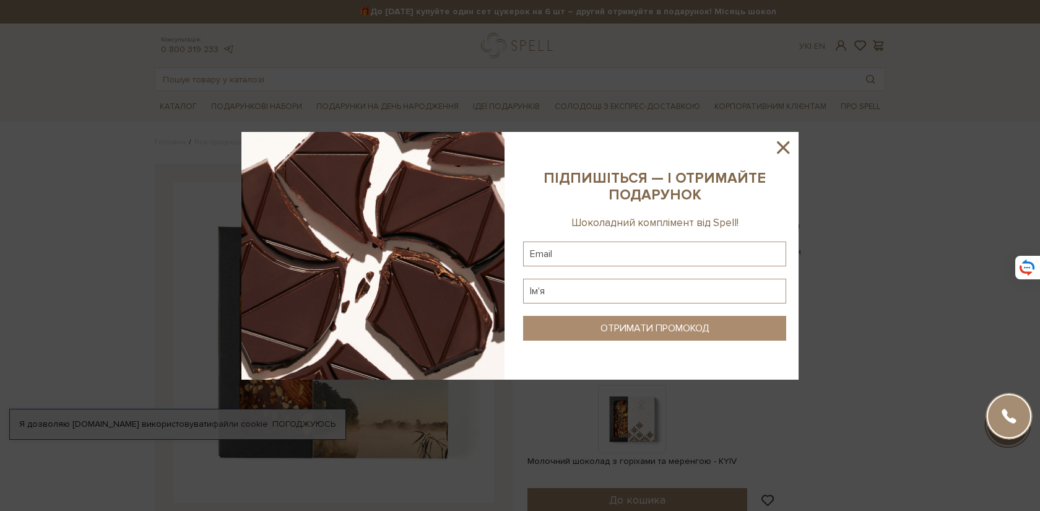
click at [782, 152] on icon at bounding box center [782, 147] width 21 height 21
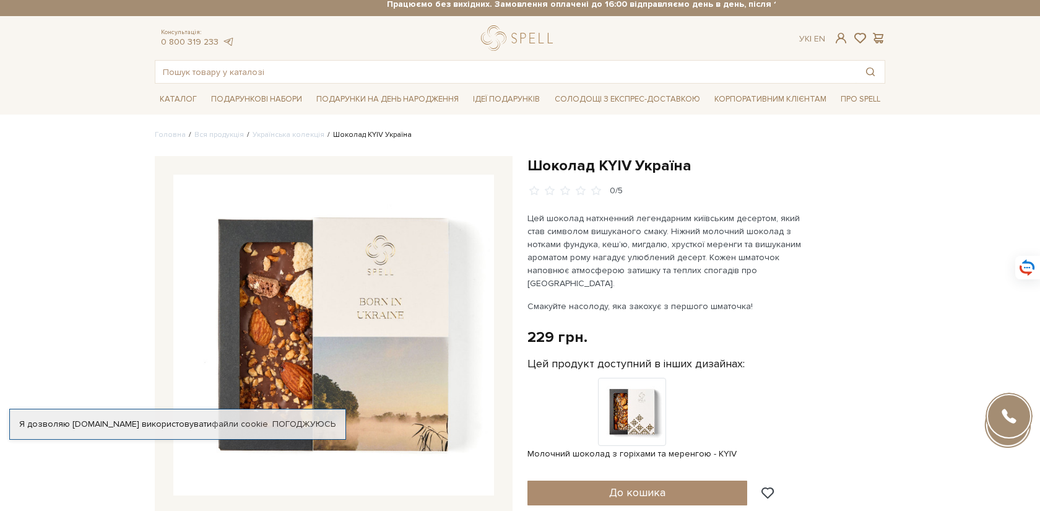
scroll to position [8, 0]
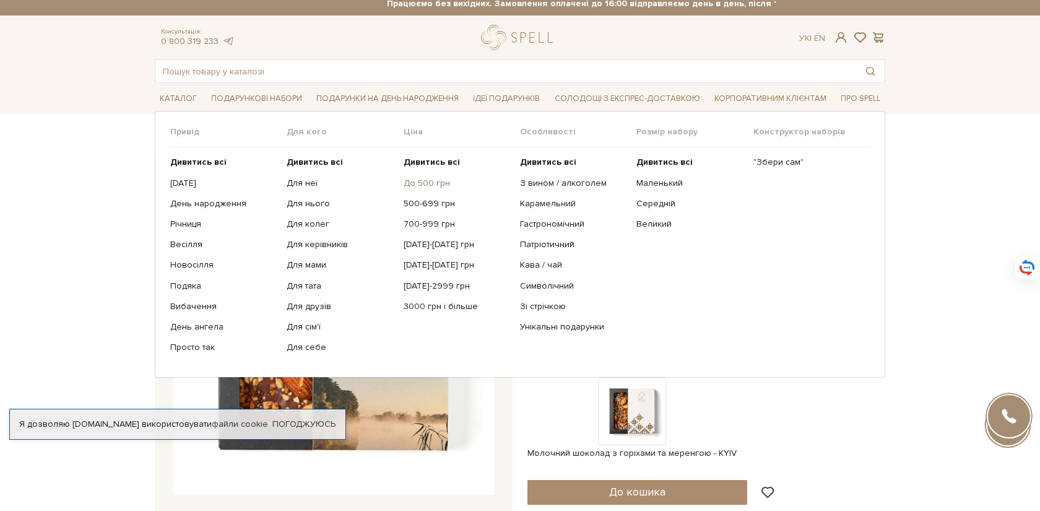
click at [427, 180] on link "До 500 грн" at bounding box center [457, 183] width 107 height 11
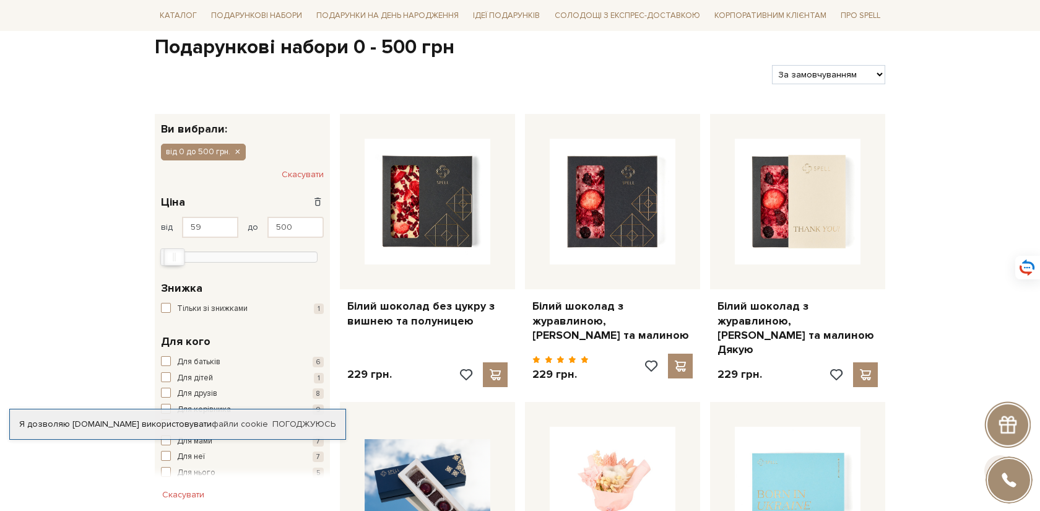
scroll to position [139, 0]
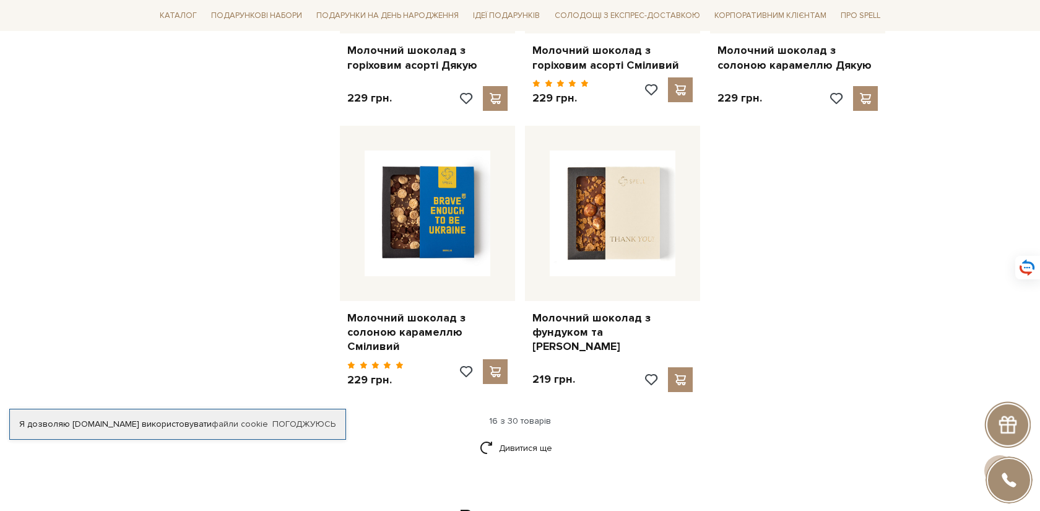
scroll to position [1443, 0]
click at [525, 436] on link "Дивитися ще" at bounding box center [520, 447] width 80 height 22
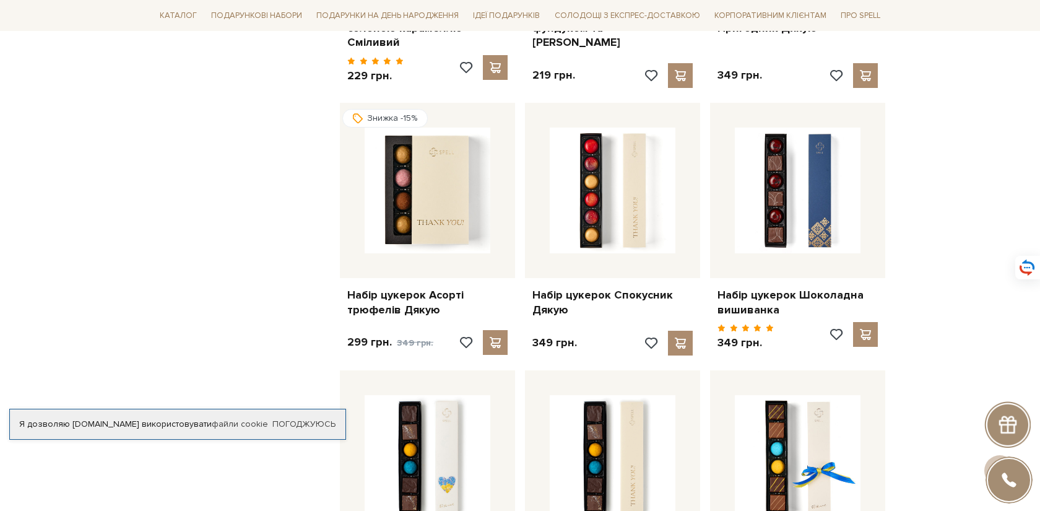
scroll to position [1759, 0]
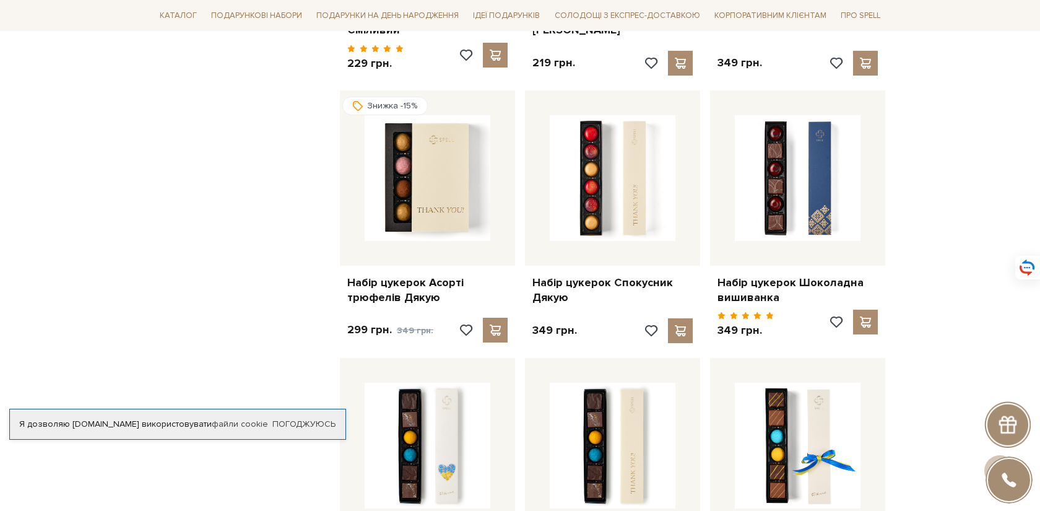
click at [914, 197] on div "Головна Вся продукція Подарункові набори Подарункові набори 0 - 500 грн Подарун…" at bounding box center [520, 113] width 1040 height 3470
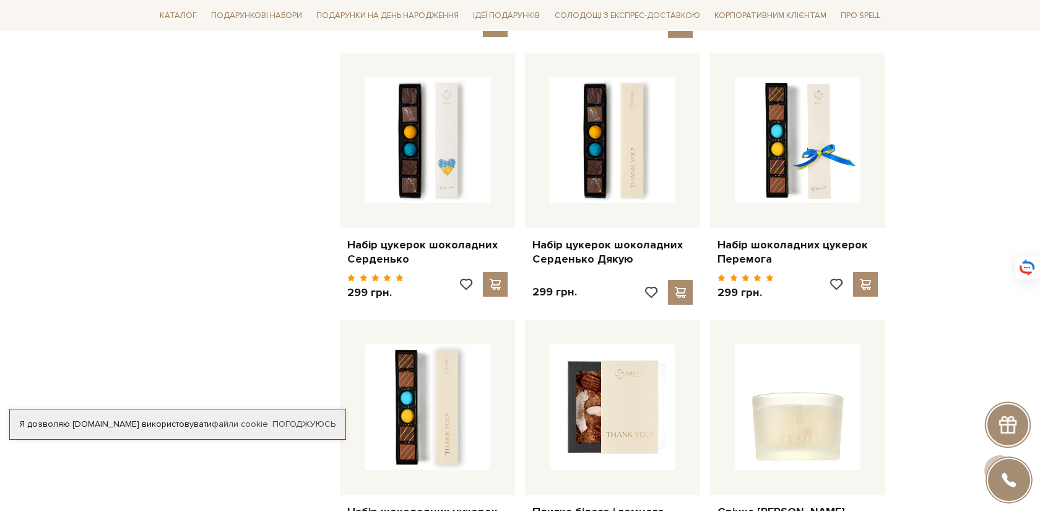
scroll to position [2063, 0]
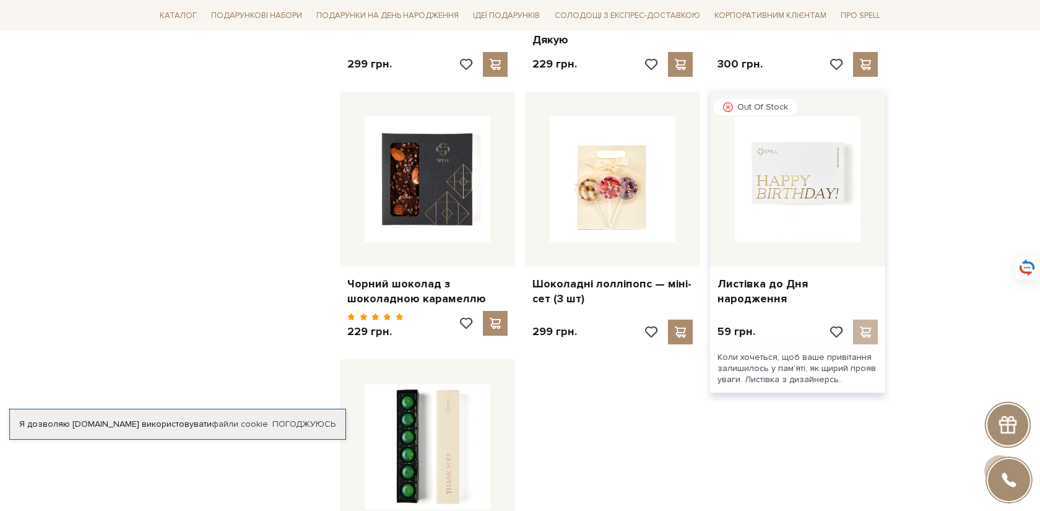
scroll to position [2681, 0]
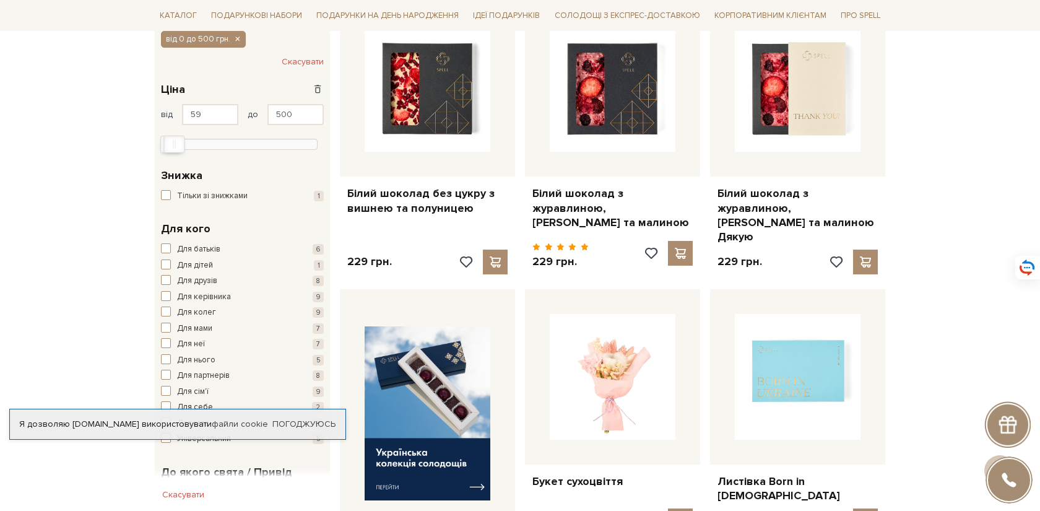
scroll to position [0, 0]
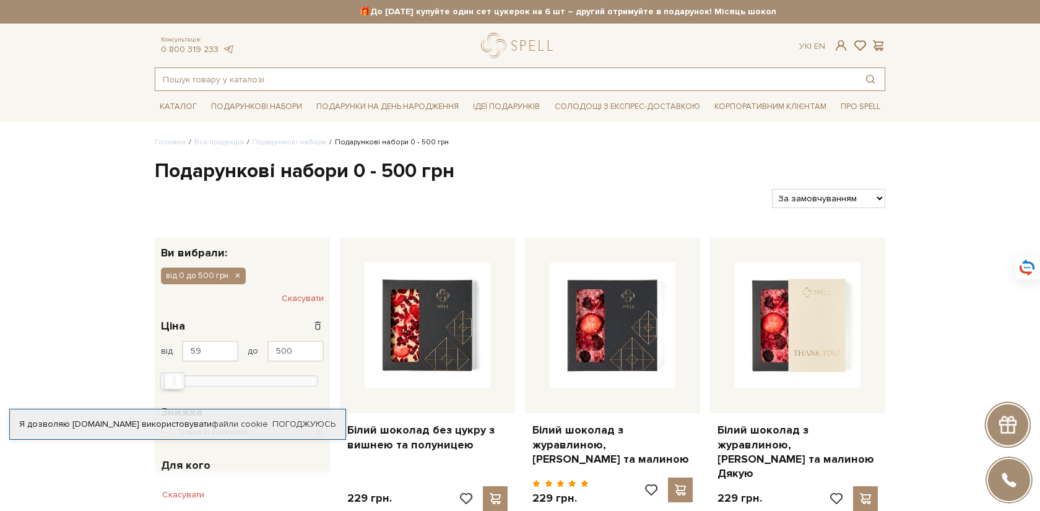
click at [442, 78] on input "text" at bounding box center [505, 79] width 701 height 22
paste input "Шоколадні лолліпопс"
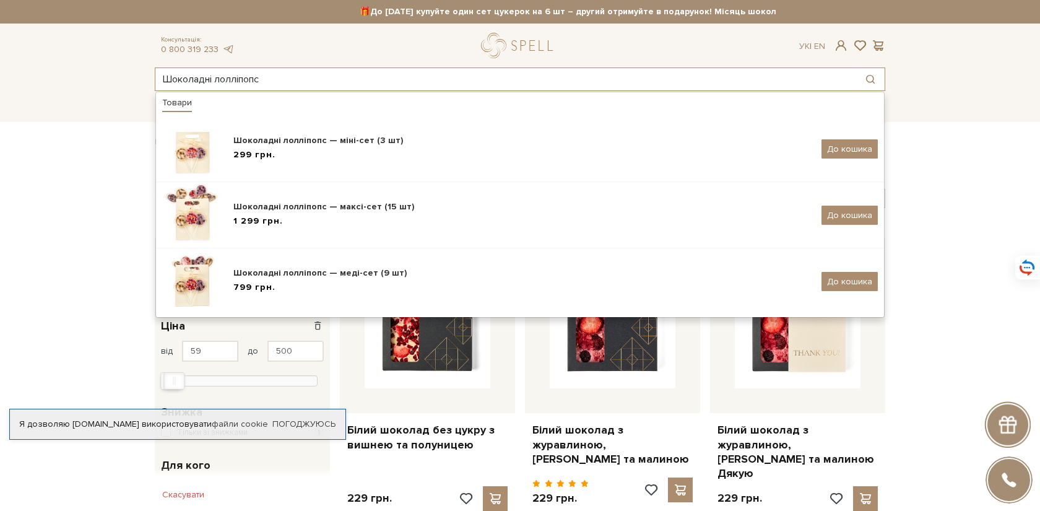
type input "Шоколадні лолліпопс"
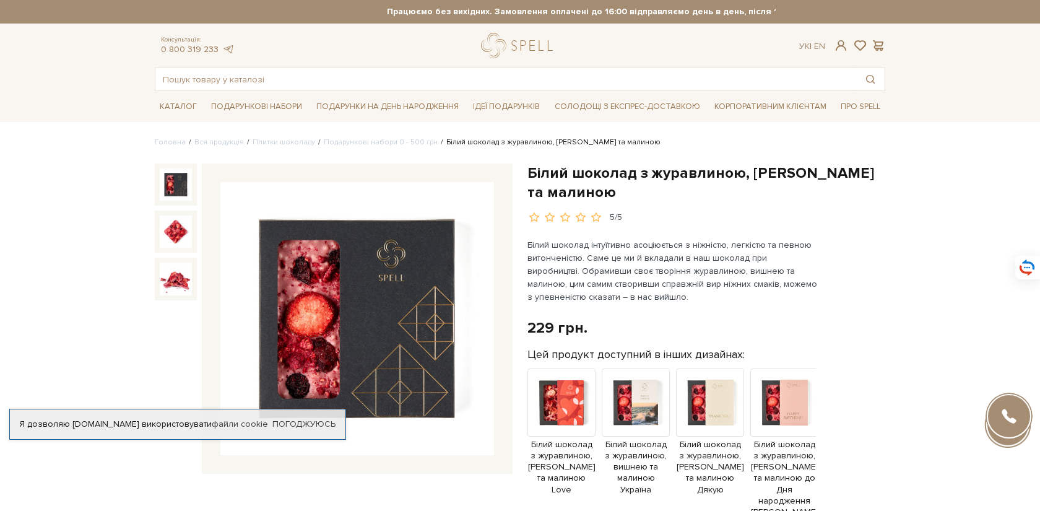
click at [344, 329] on img at bounding box center [357, 319] width 274 height 274
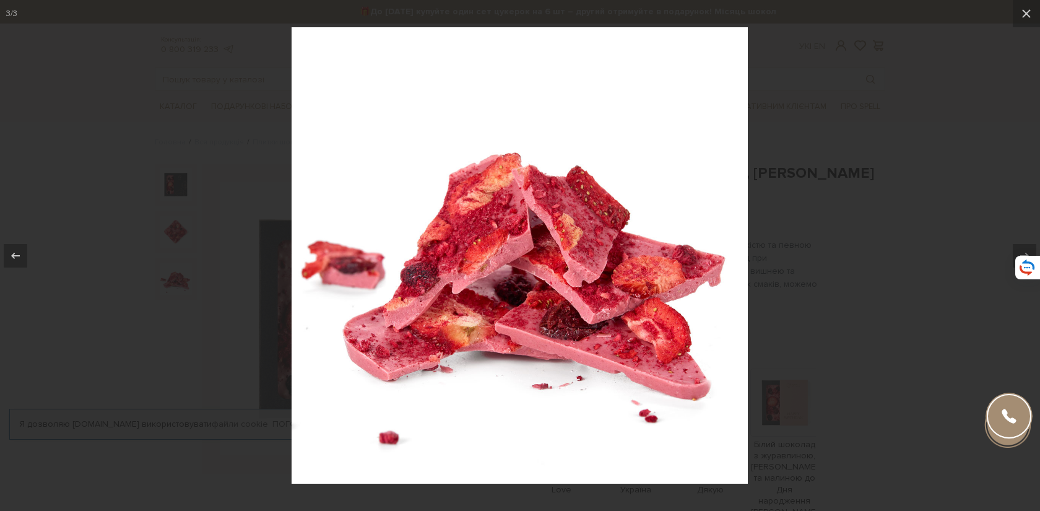
click at [850, 186] on div at bounding box center [520, 255] width 1040 height 511
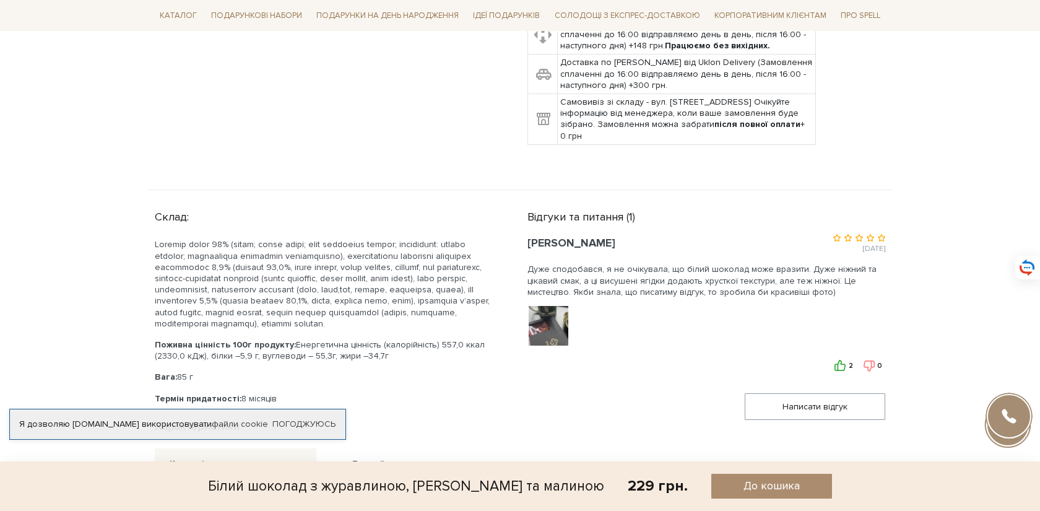
scroll to position [586, 0]
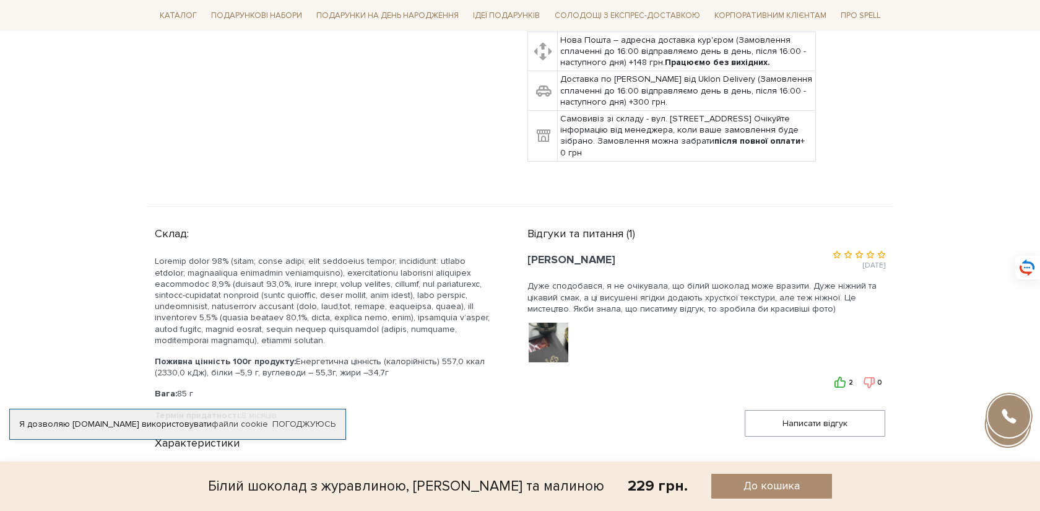
click at [541, 329] on img at bounding box center [548, 342] width 79 height 79
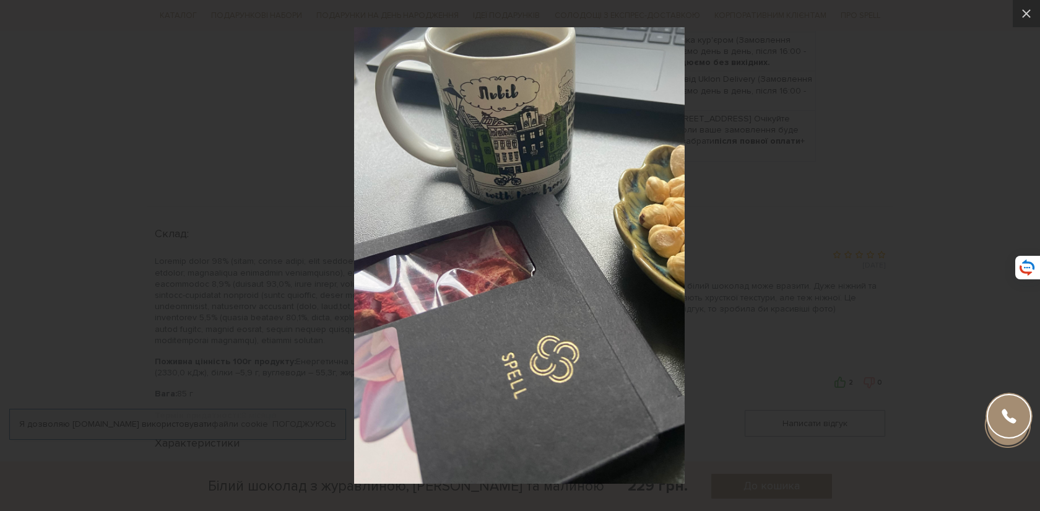
click at [828, 192] on div at bounding box center [520, 255] width 1040 height 511
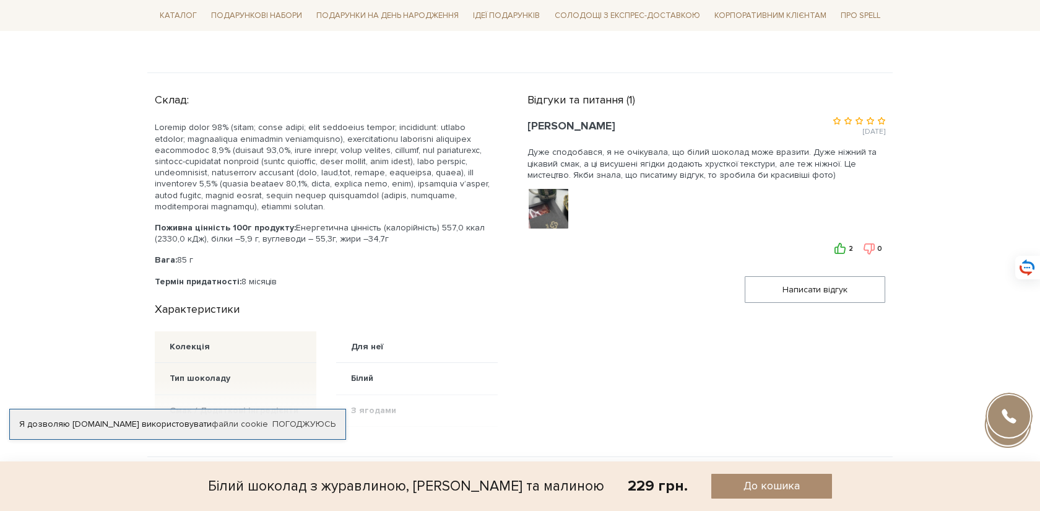
scroll to position [647, 0]
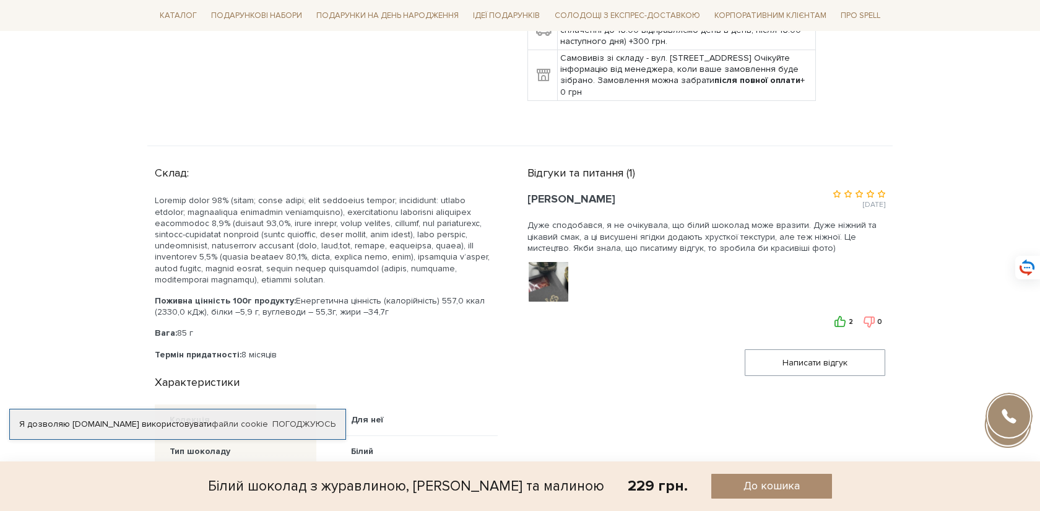
click at [545, 282] on div at bounding box center [549, 281] width 44 height 43
click at [545, 282] on img at bounding box center [548, 282] width 79 height 79
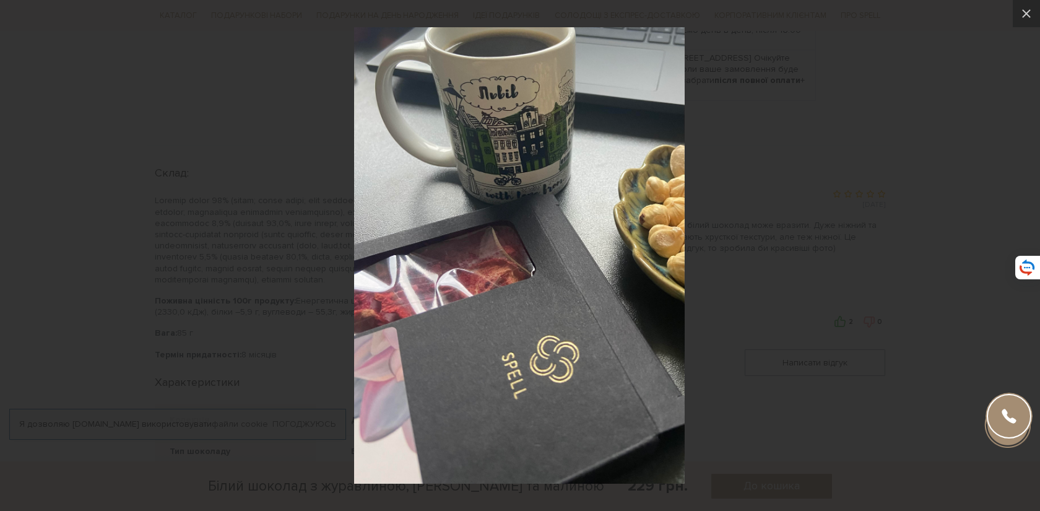
click at [842, 142] on div at bounding box center [520, 255] width 1040 height 511
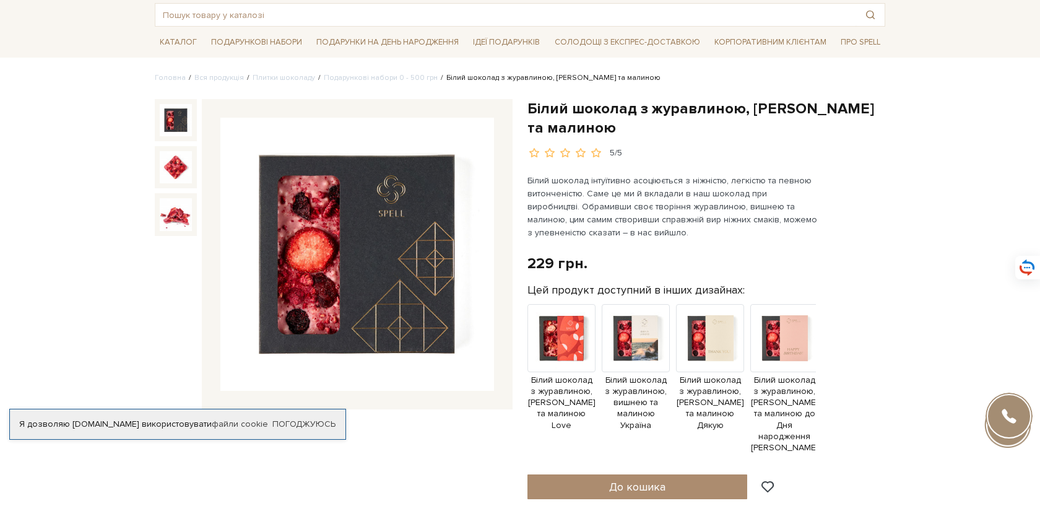
scroll to position [69, 0]
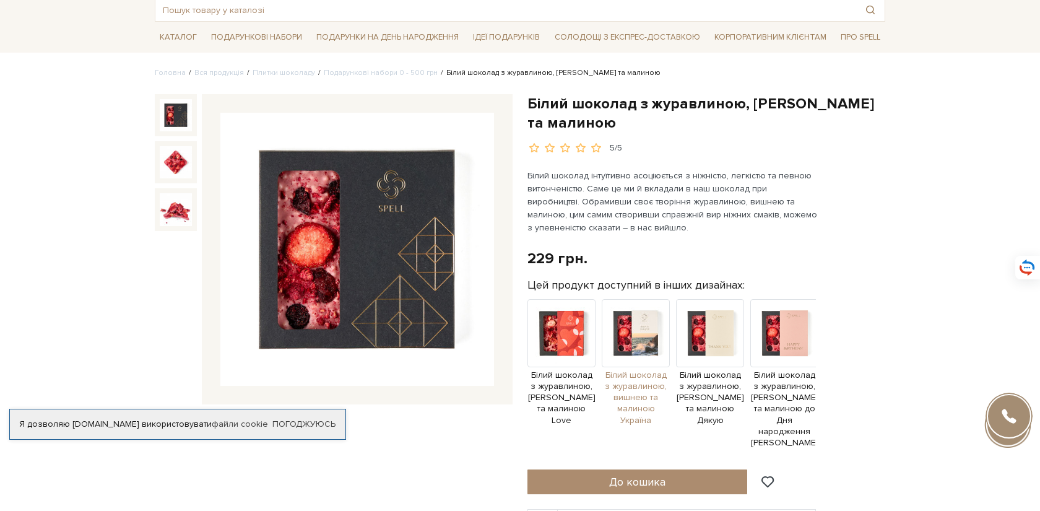
click at [643, 326] on img at bounding box center [636, 333] width 68 height 68
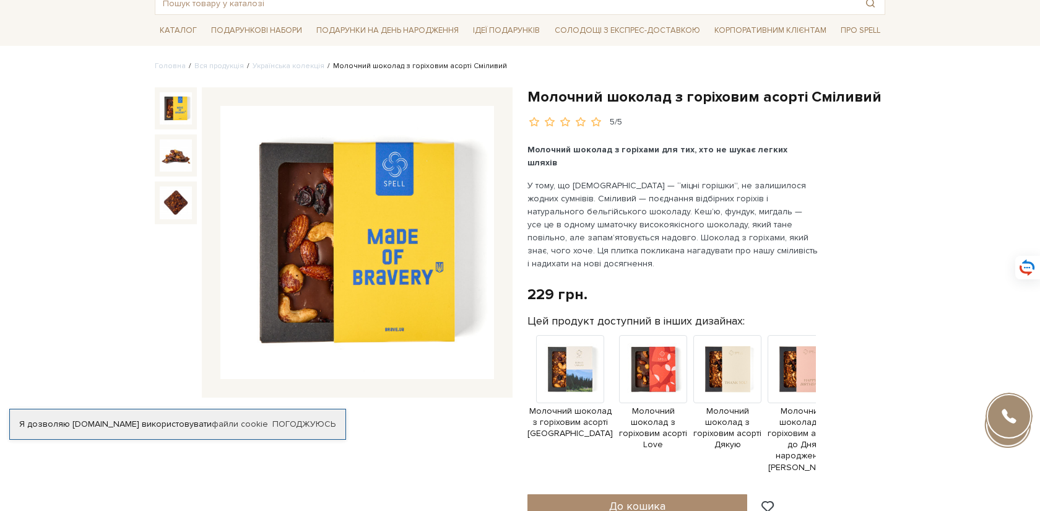
scroll to position [104, 0]
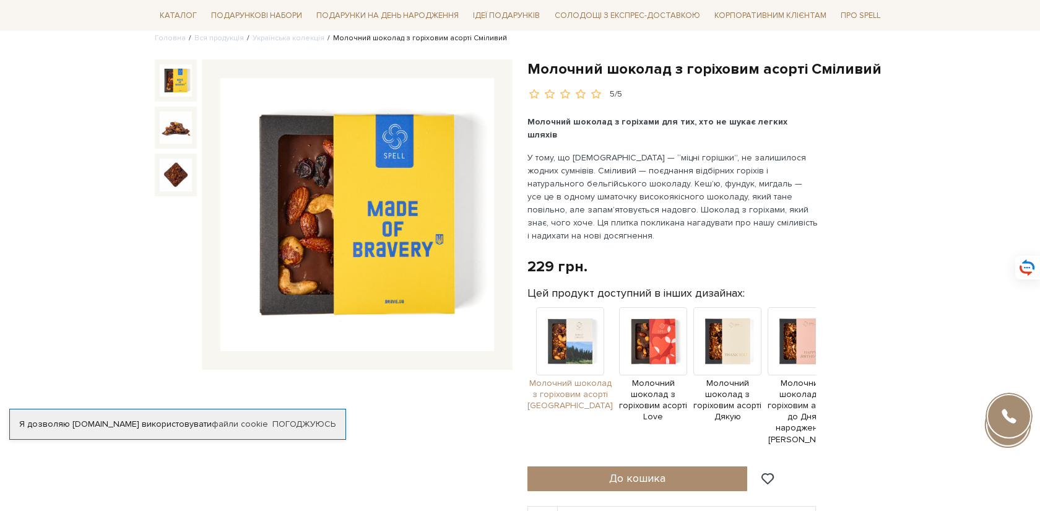
click at [556, 338] on img at bounding box center [570, 341] width 68 height 68
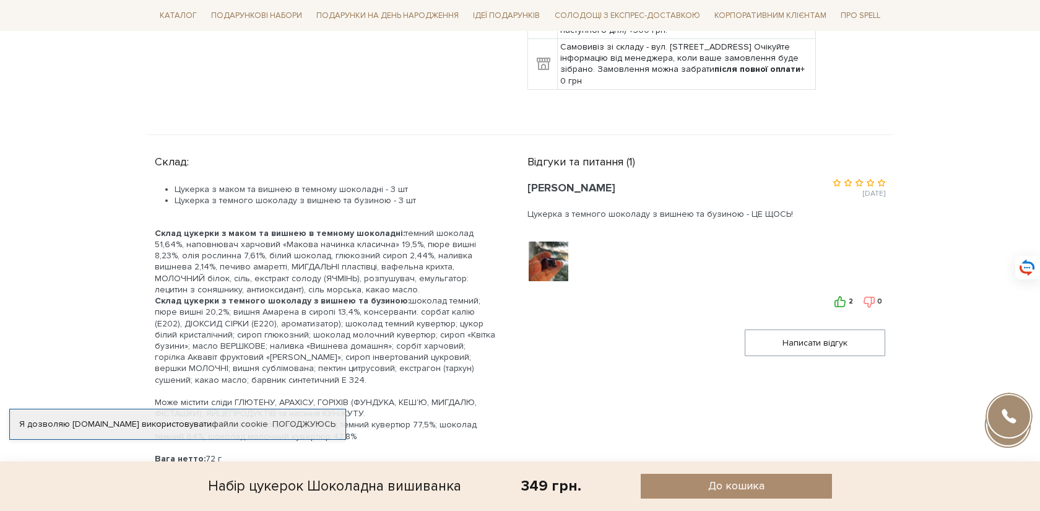
scroll to position [547, 0]
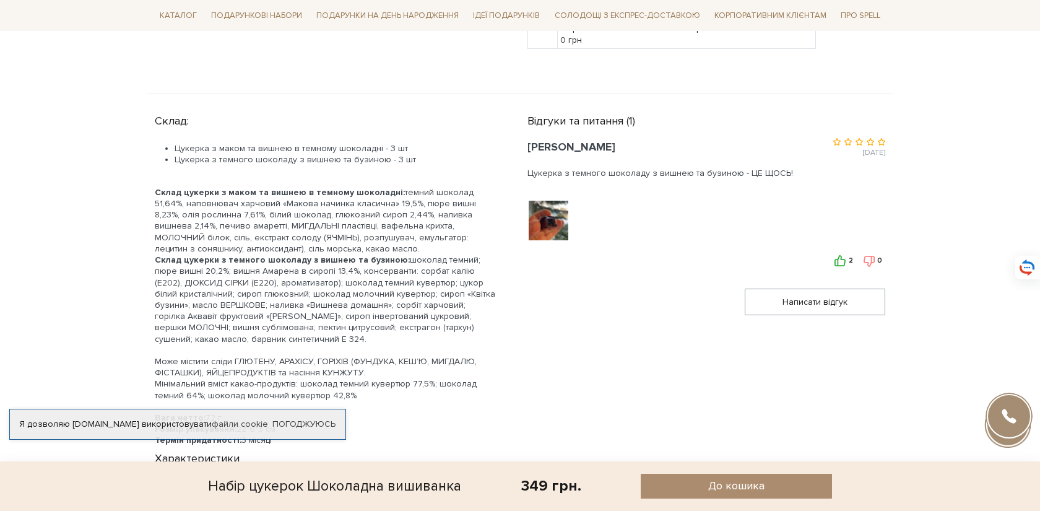
click at [543, 208] on img at bounding box center [548, 220] width 79 height 79
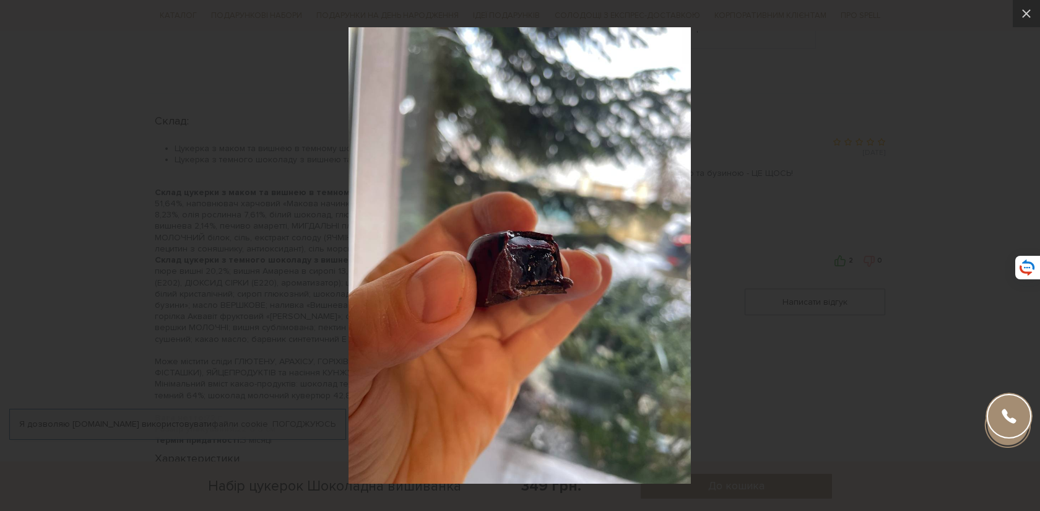
click at [981, 76] on div at bounding box center [520, 255] width 1040 height 511
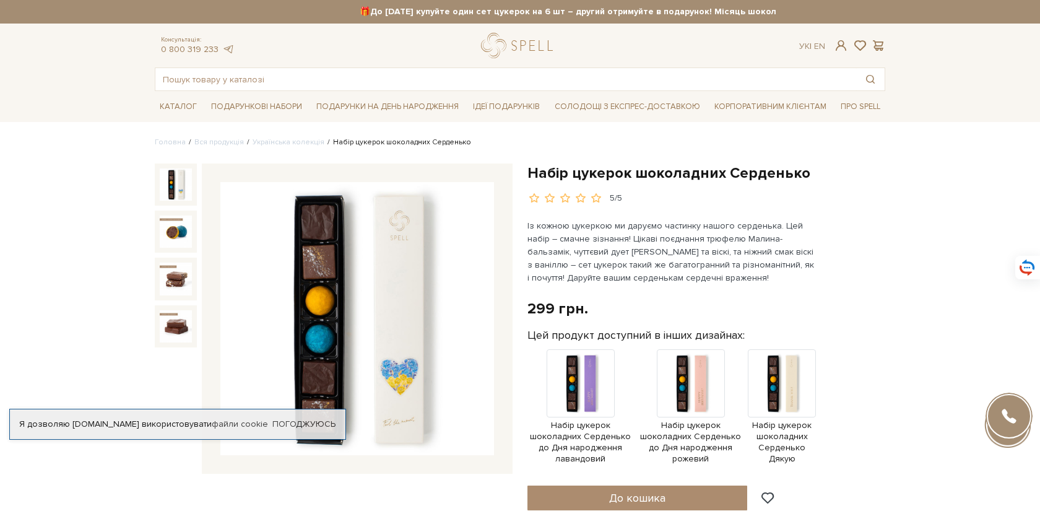
click at [299, 253] on img at bounding box center [357, 319] width 274 height 274
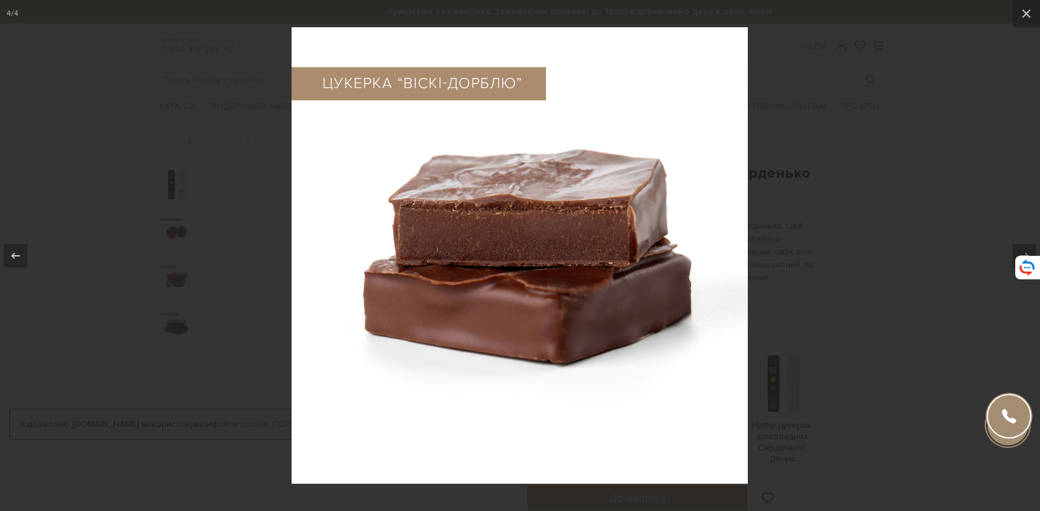
click at [884, 133] on div at bounding box center [520, 255] width 1040 height 511
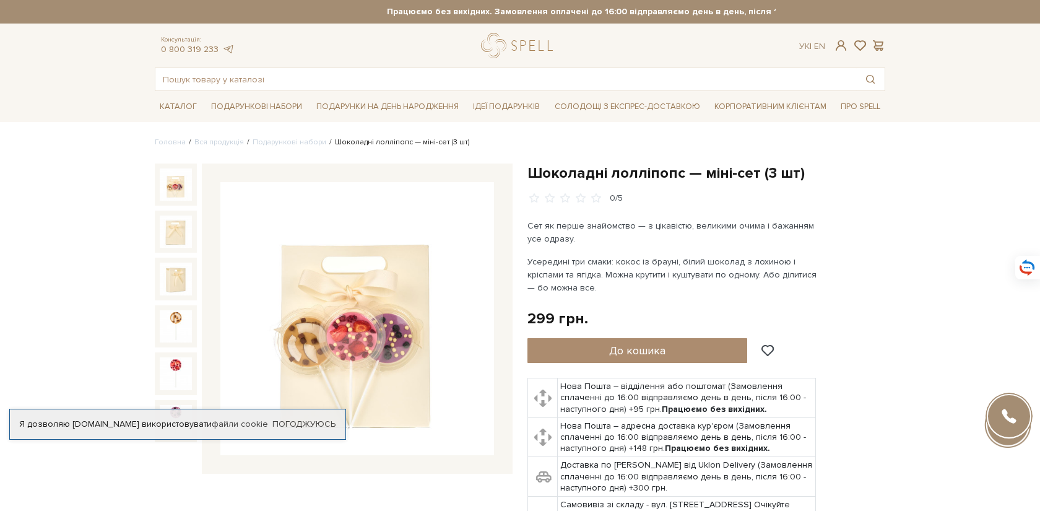
click at [330, 237] on img at bounding box center [357, 319] width 274 height 274
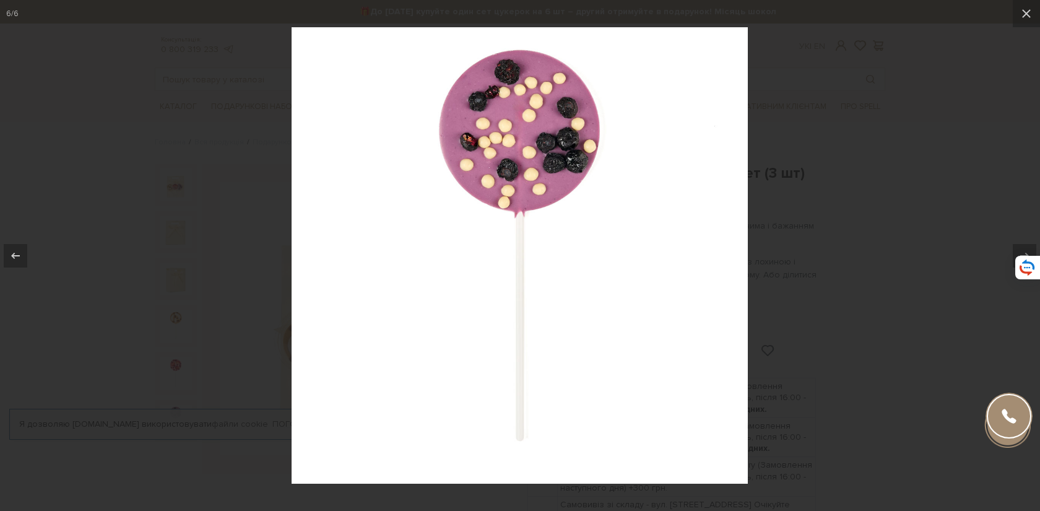
click at [910, 249] on div at bounding box center [520, 255] width 1040 height 511
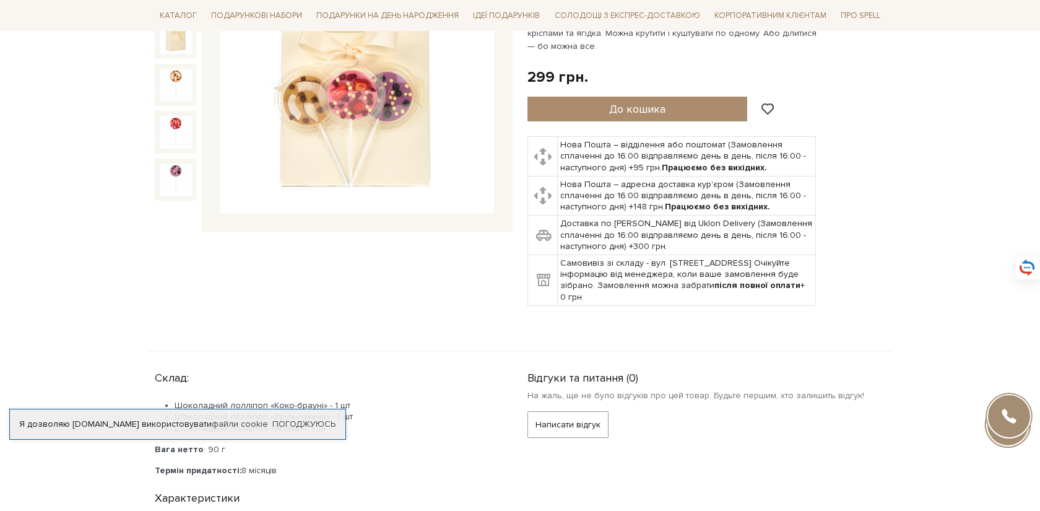
scroll to position [136, 0]
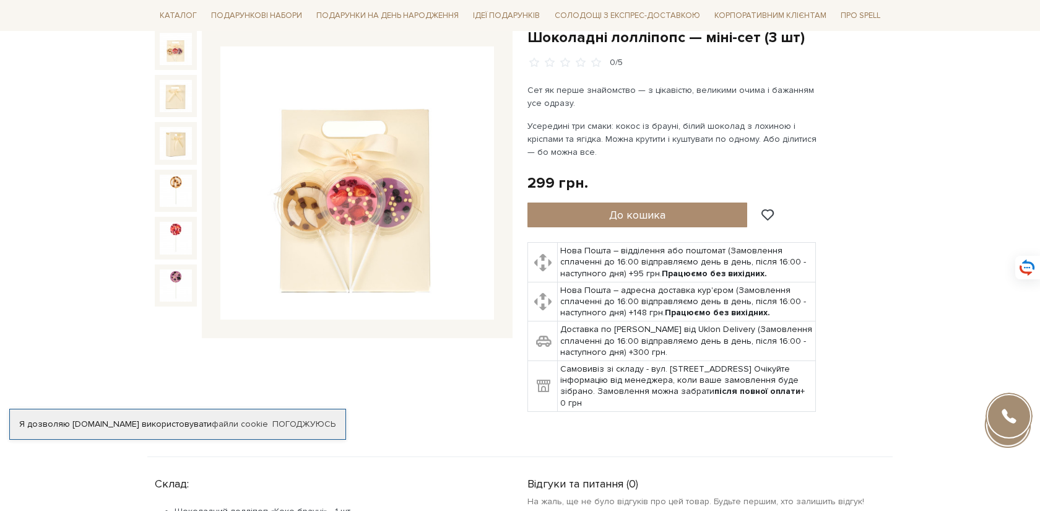
click at [355, 235] on img at bounding box center [357, 183] width 274 height 274
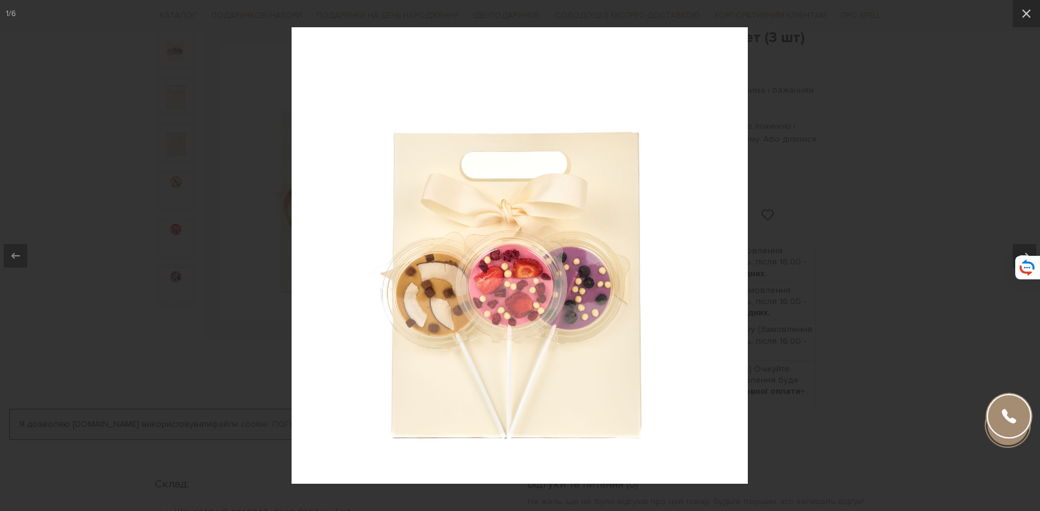
click at [908, 164] on div at bounding box center [520, 255] width 1040 height 511
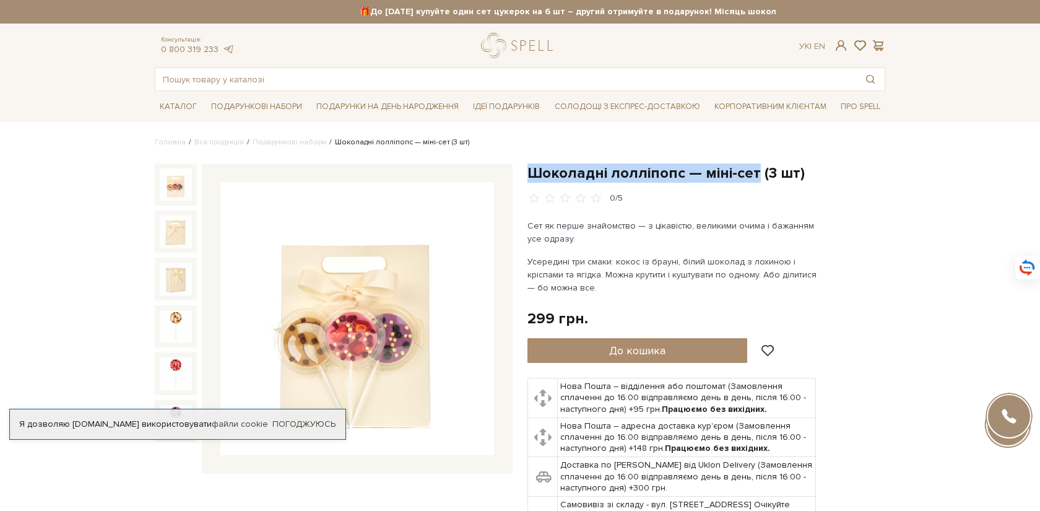
drag, startPoint x: 530, startPoint y: 171, endPoint x: 752, endPoint y: 175, distance: 222.2
click at [752, 175] on h1 "Шоколадні лолліпопс — міні-сет (3 шт)" at bounding box center [706, 172] width 358 height 19
copy h1 "Шоколадні лолліпопс — міні-сет"
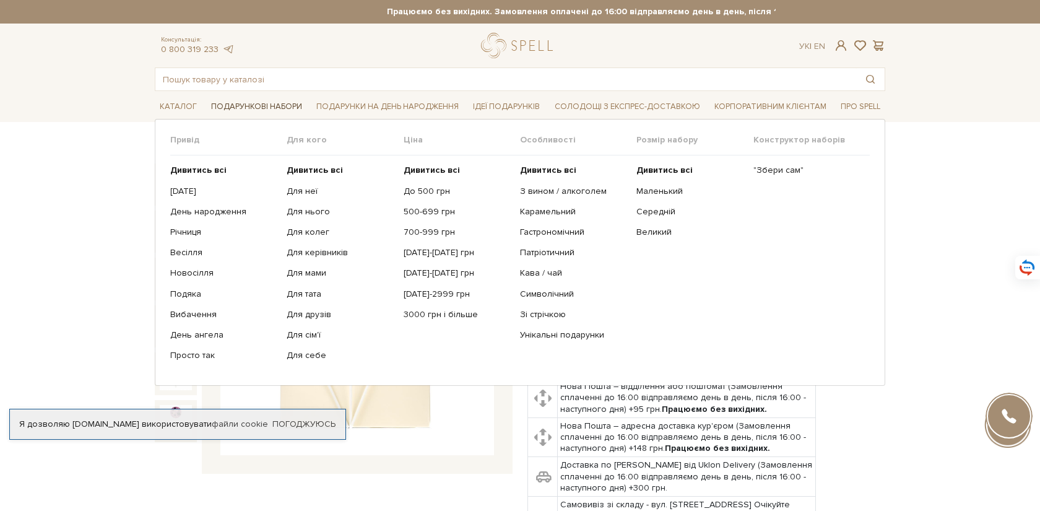
click at [275, 107] on span "Подарункові набори" at bounding box center [256, 106] width 101 height 19
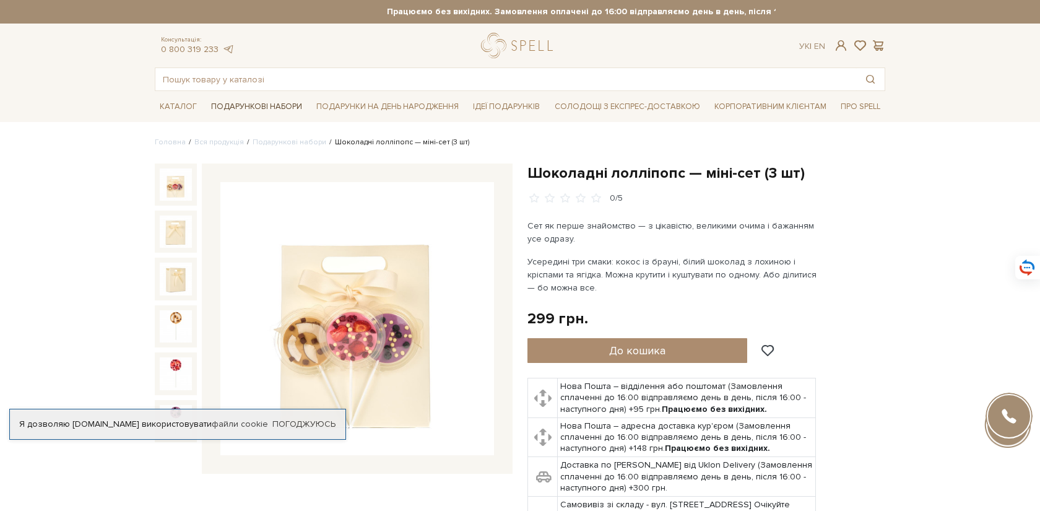
click at [267, 99] on span "Подарункові набори" at bounding box center [256, 106] width 101 height 19
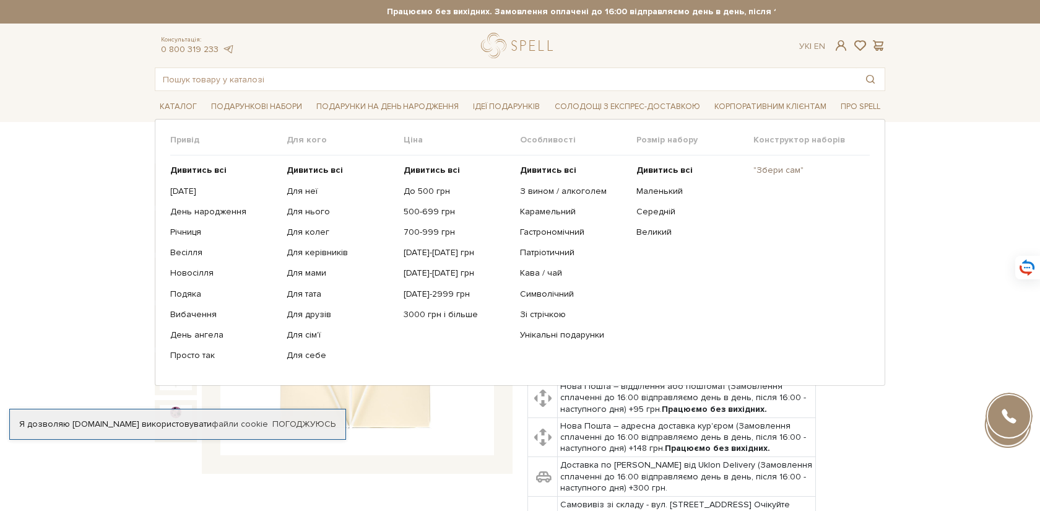
click at [792, 168] on link ""Збери сам"" at bounding box center [806, 170] width 107 height 11
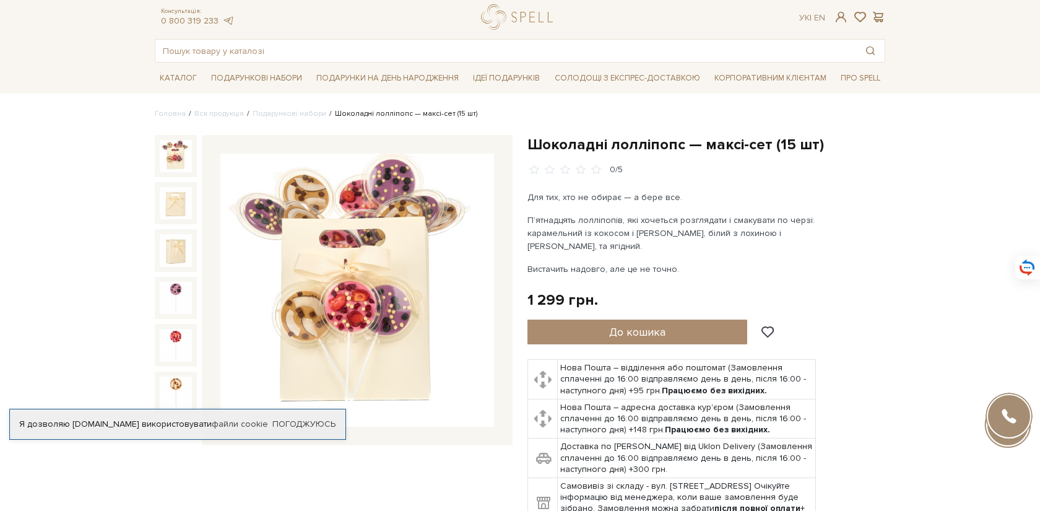
scroll to position [48, 0]
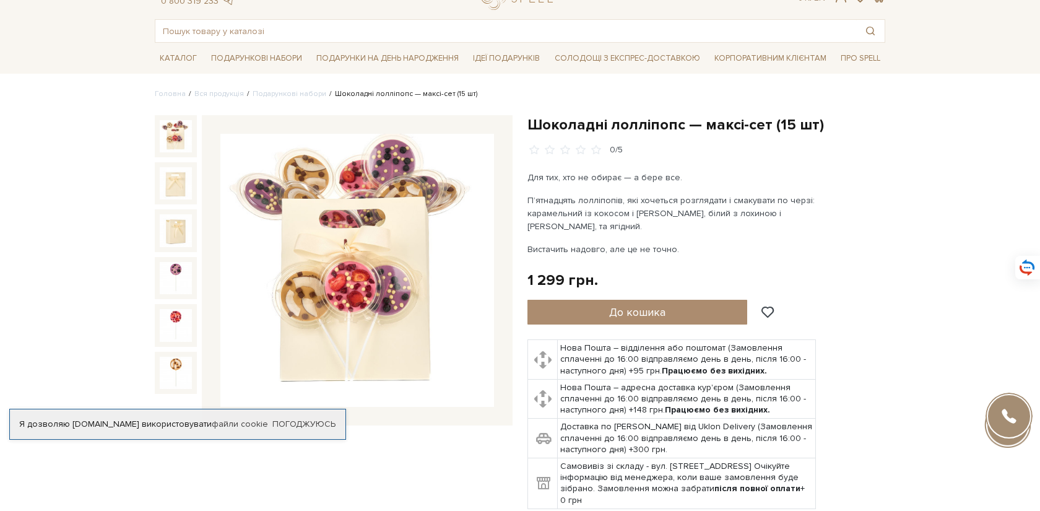
click at [382, 210] on img at bounding box center [357, 271] width 274 height 274
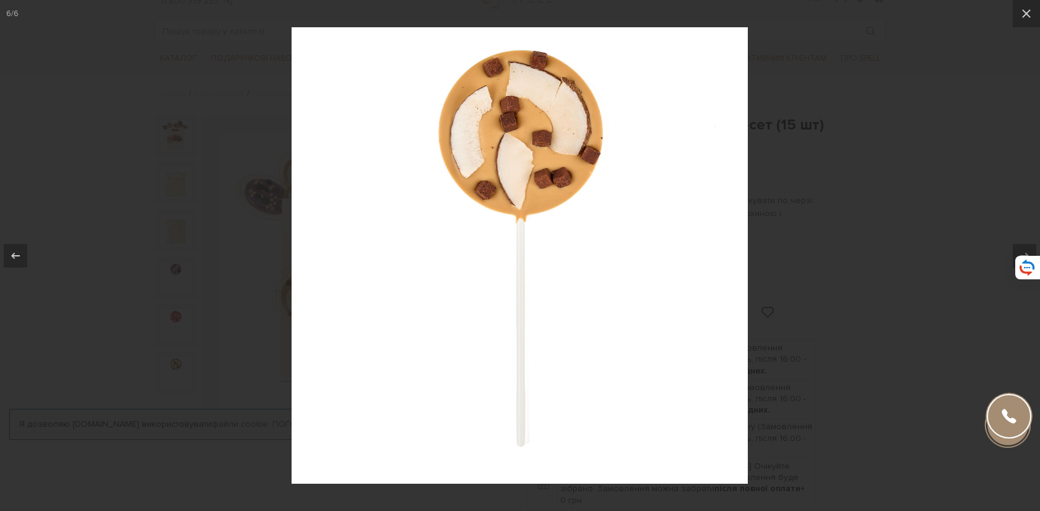
click at [920, 136] on div at bounding box center [520, 255] width 1040 height 511
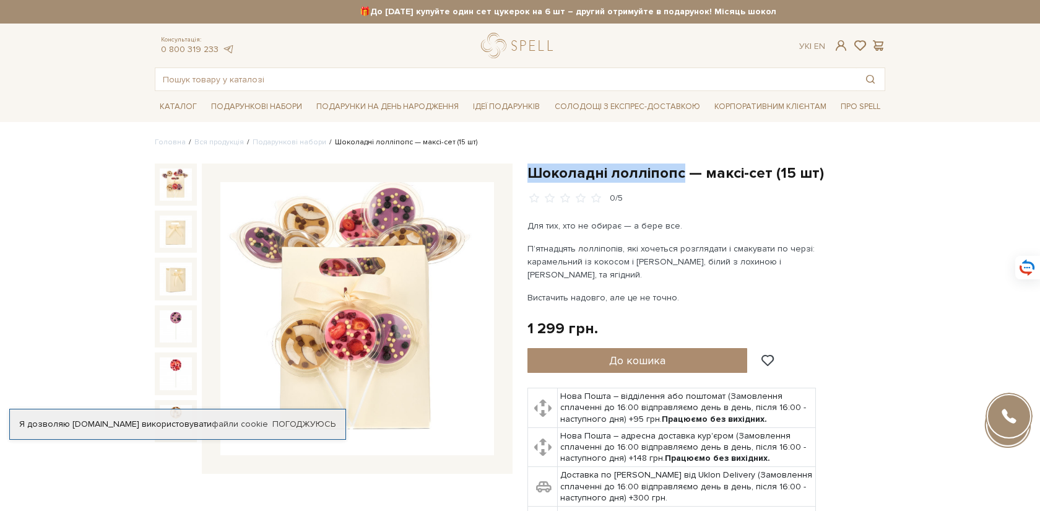
drag, startPoint x: 529, startPoint y: 170, endPoint x: 678, endPoint y: 179, distance: 149.4
click at [678, 179] on h1 "Шоколадні лолліпопс — максі-сет (15 шт)" at bounding box center [706, 172] width 358 height 19
copy h1 "Шоколадні лолліпопс"
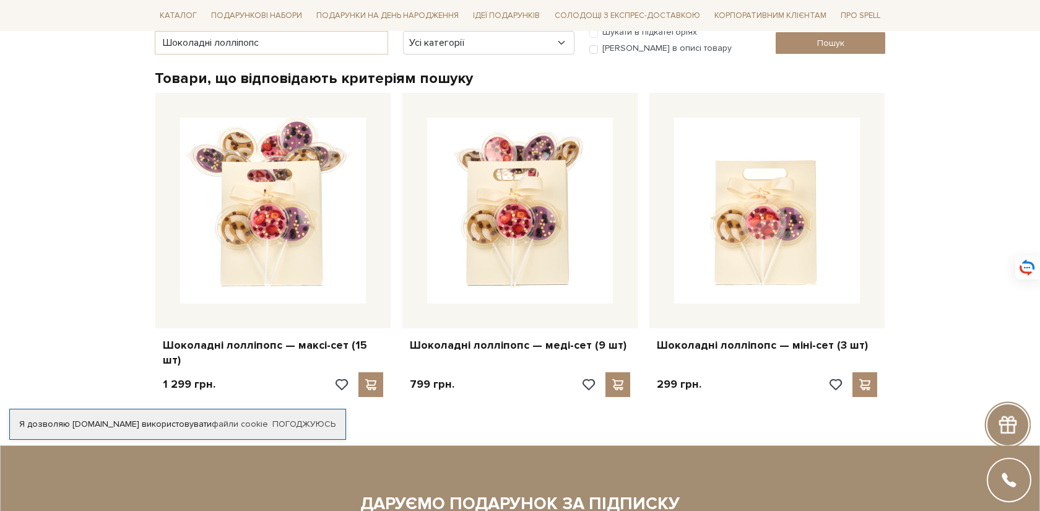
scroll to position [189, 0]
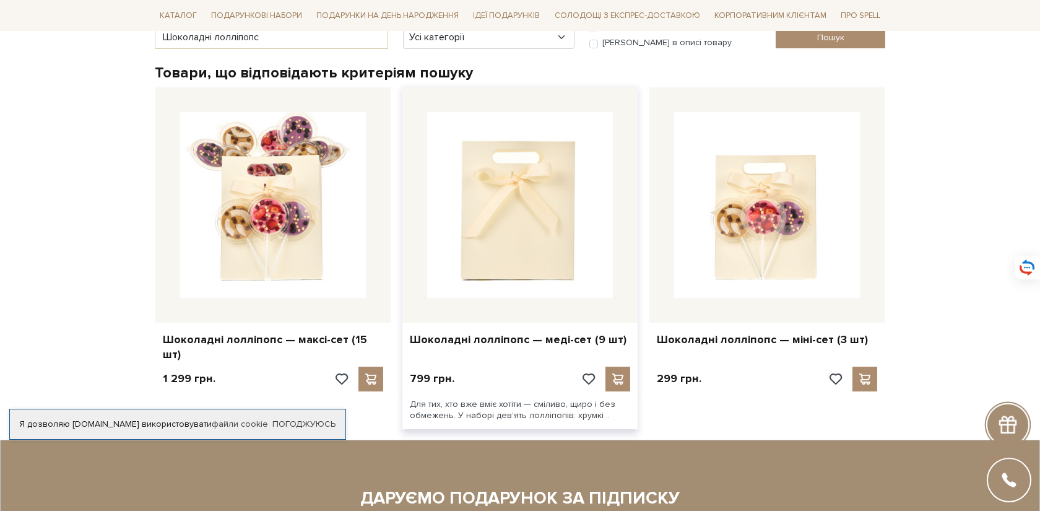
click at [522, 245] on img at bounding box center [520, 205] width 186 height 186
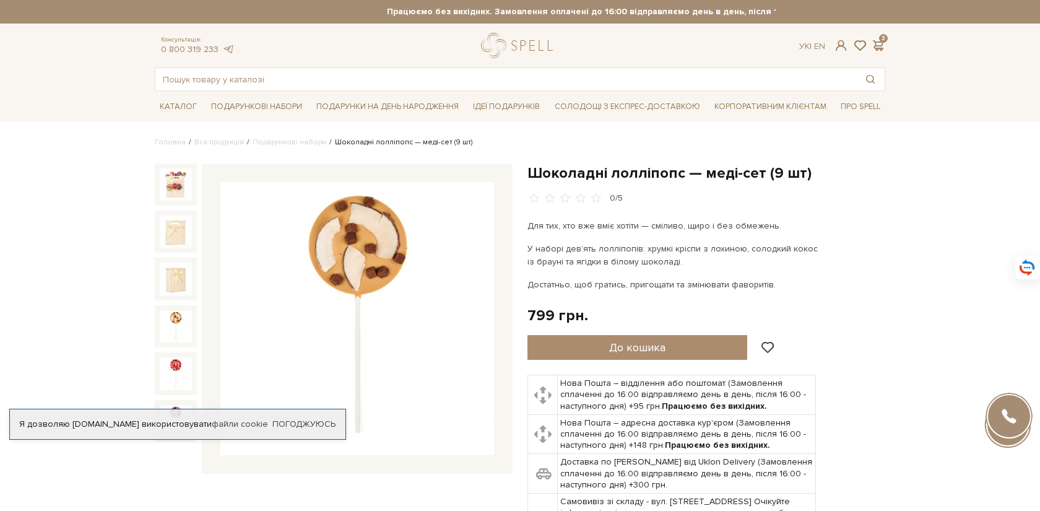
click at [171, 325] on img at bounding box center [176, 326] width 32 height 32
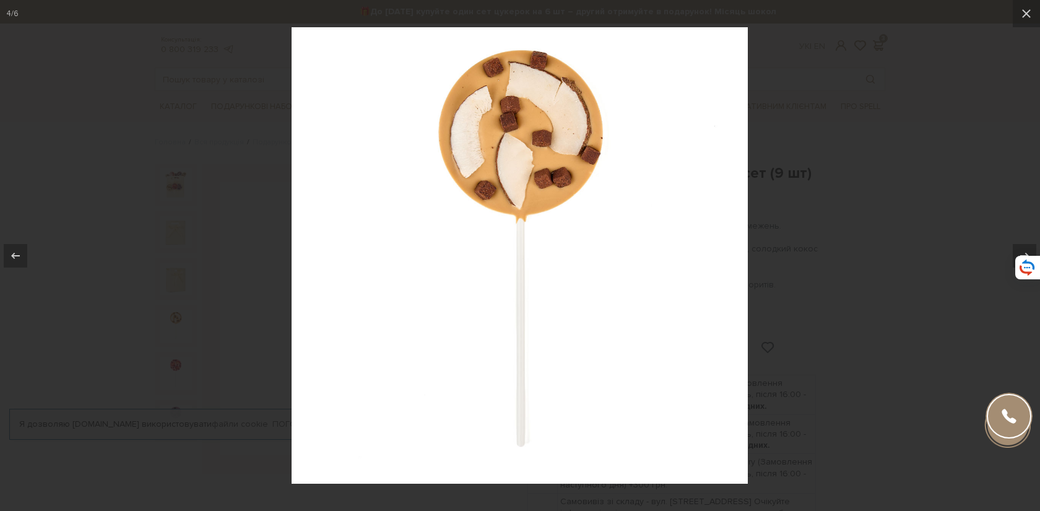
click at [883, 180] on div at bounding box center [520, 255] width 1040 height 511
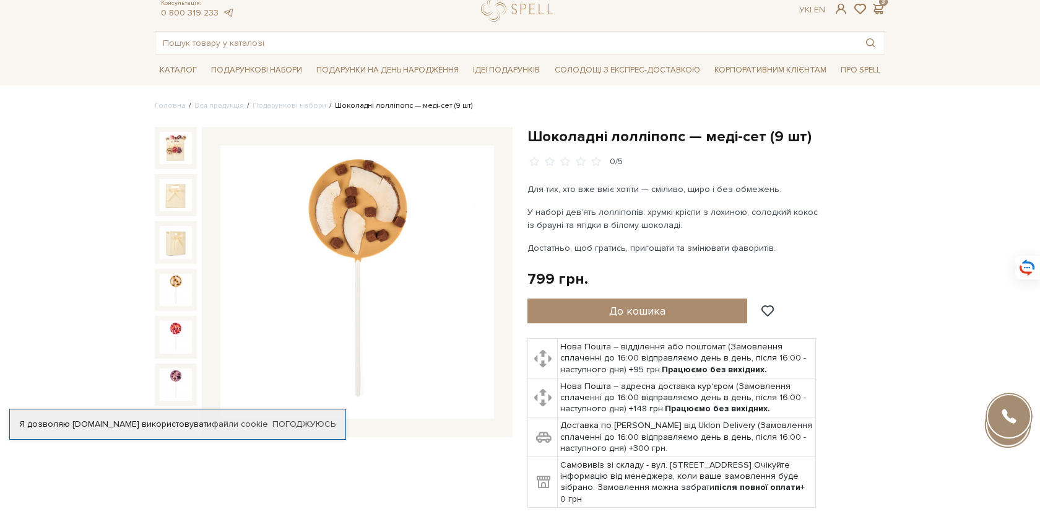
scroll to position [77, 0]
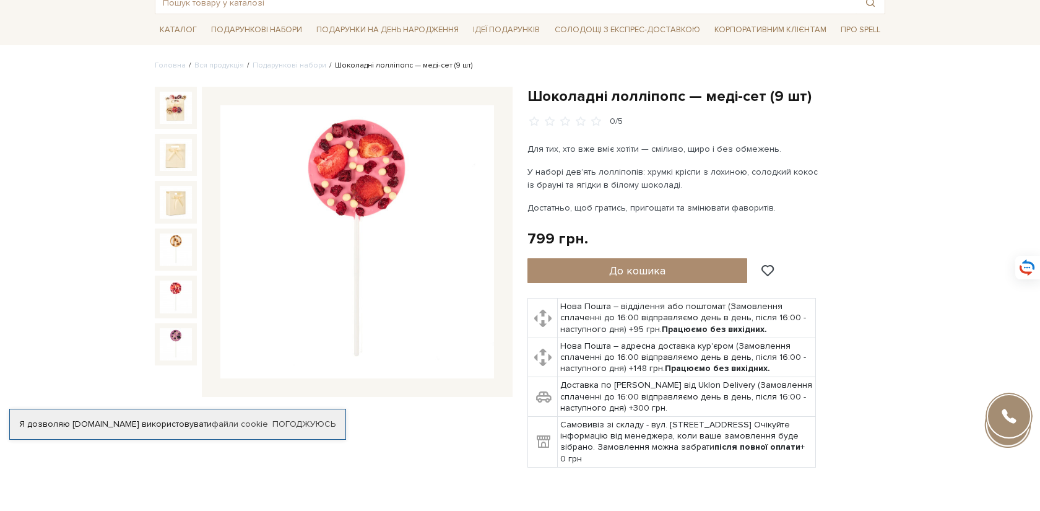
click at [173, 287] on img at bounding box center [176, 296] width 32 height 32
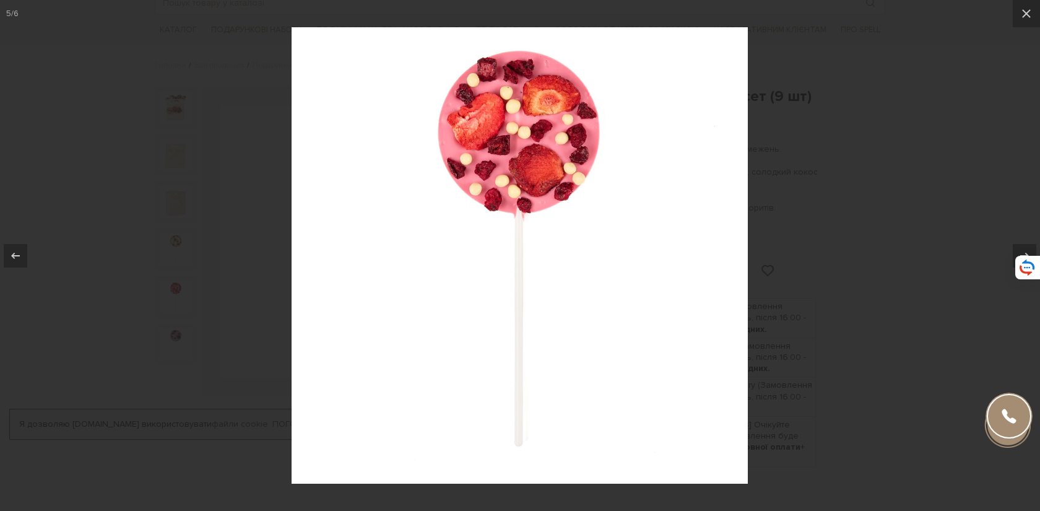
click at [231, 275] on div at bounding box center [520, 255] width 1040 height 511
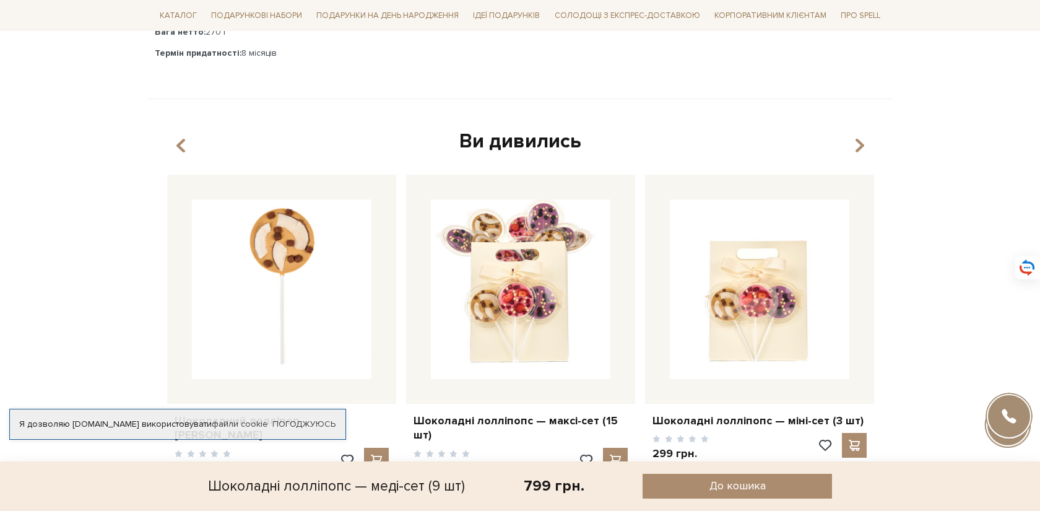
scroll to position [686, 0]
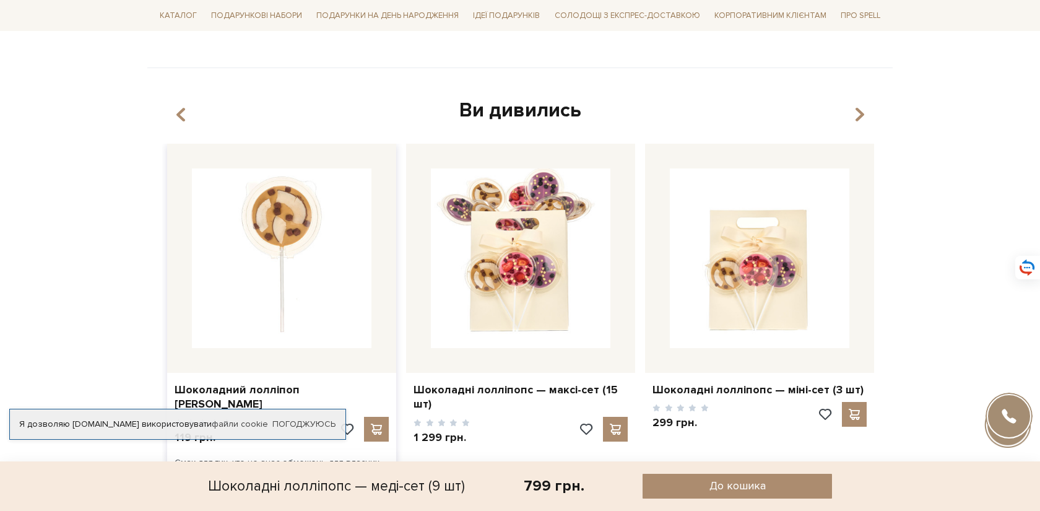
click at [325, 258] on img at bounding box center [281, 257] width 179 height 179
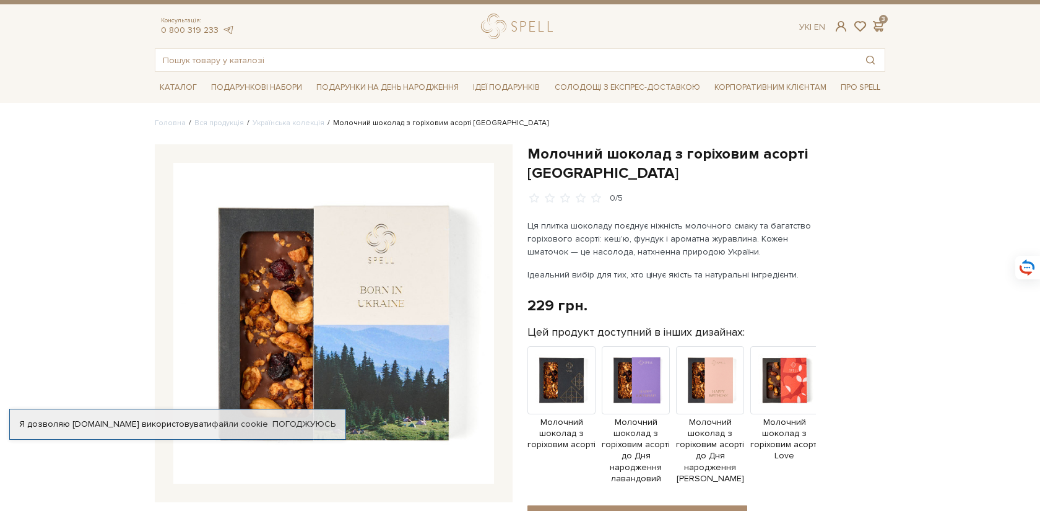
scroll to position [28, 0]
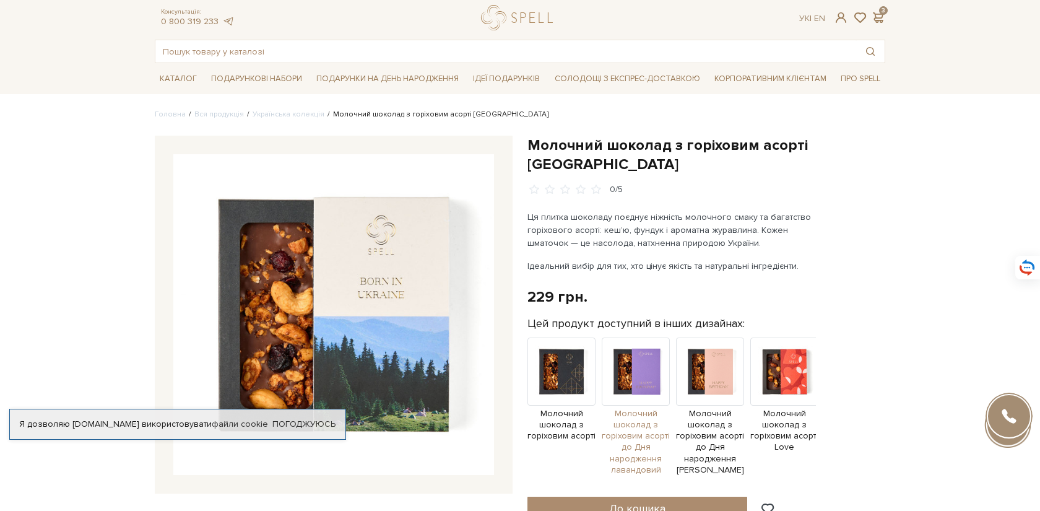
click at [639, 354] on img at bounding box center [636, 371] width 68 height 68
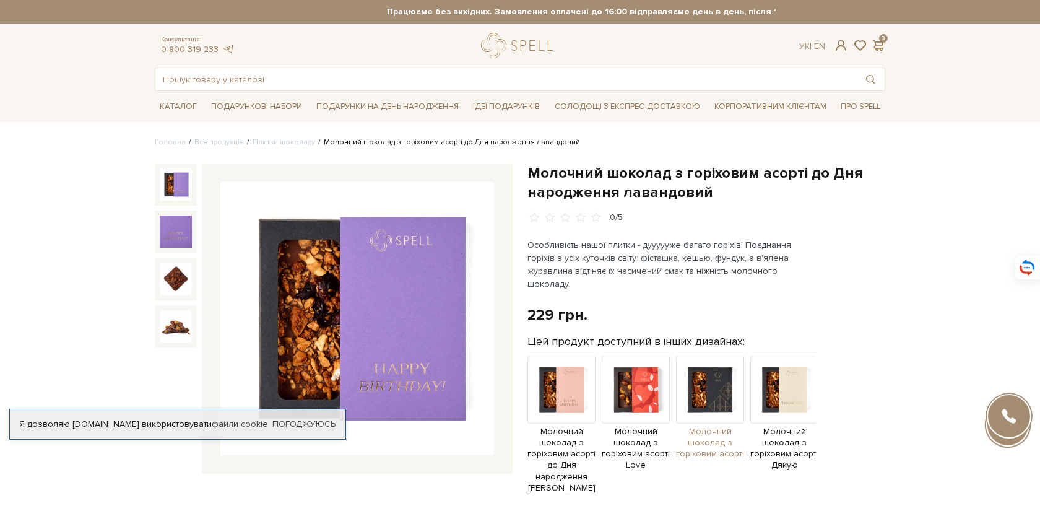
click at [725, 371] on img at bounding box center [710, 389] width 68 height 68
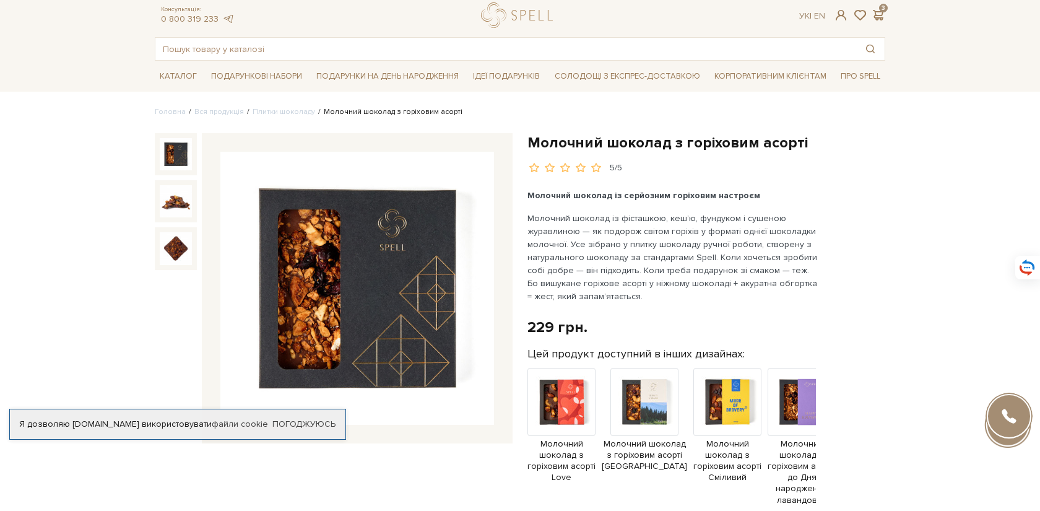
scroll to position [32, 0]
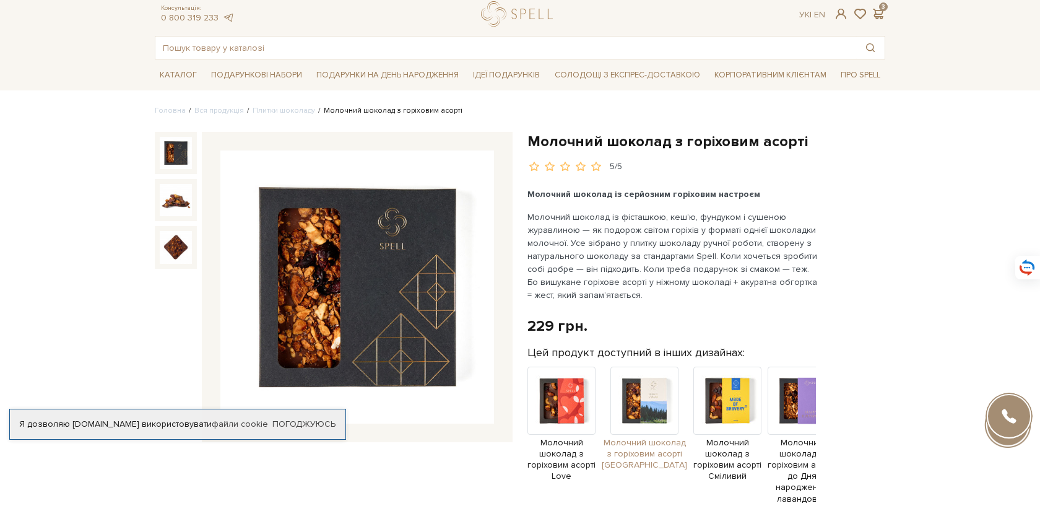
click at [662, 396] on img at bounding box center [644, 400] width 68 height 68
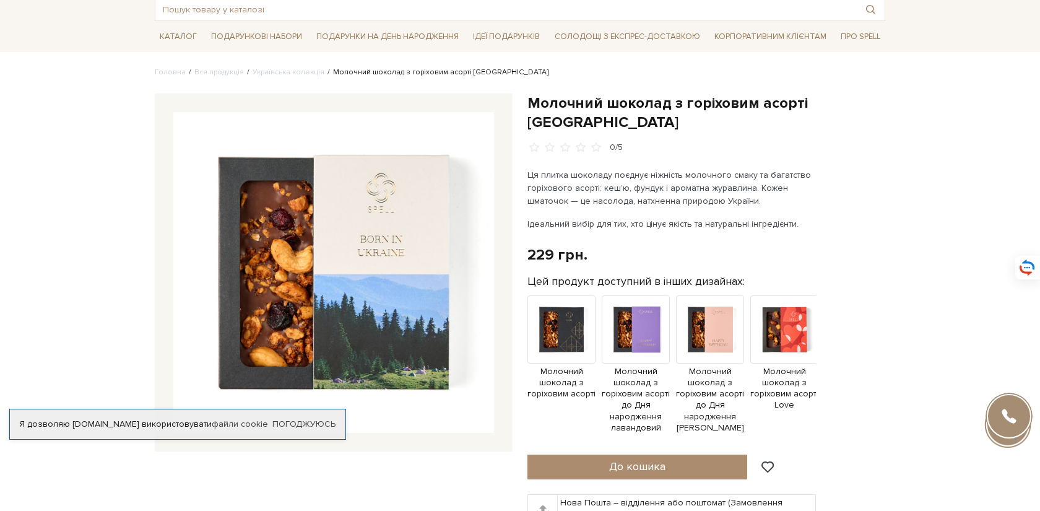
scroll to position [72, 0]
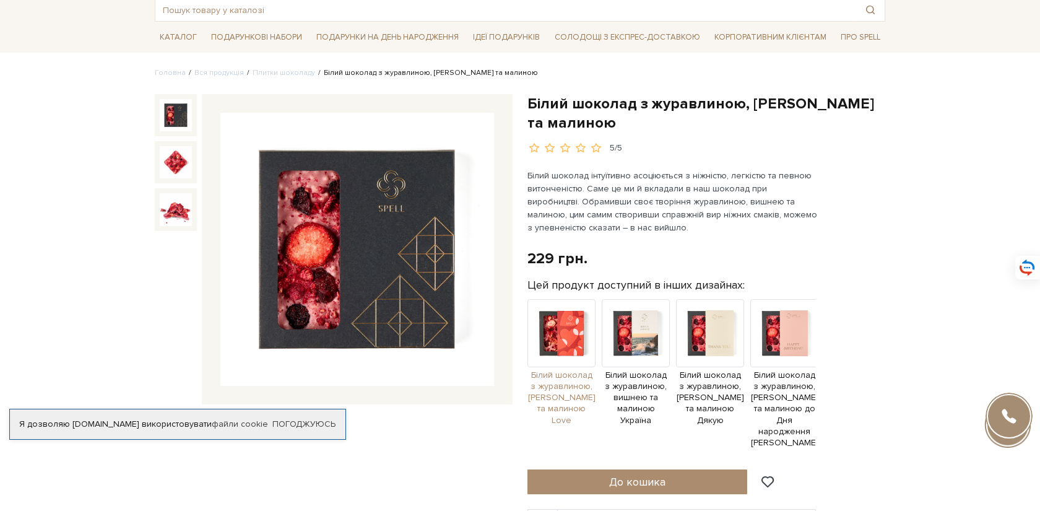
click at [564, 320] on img at bounding box center [561, 333] width 68 height 68
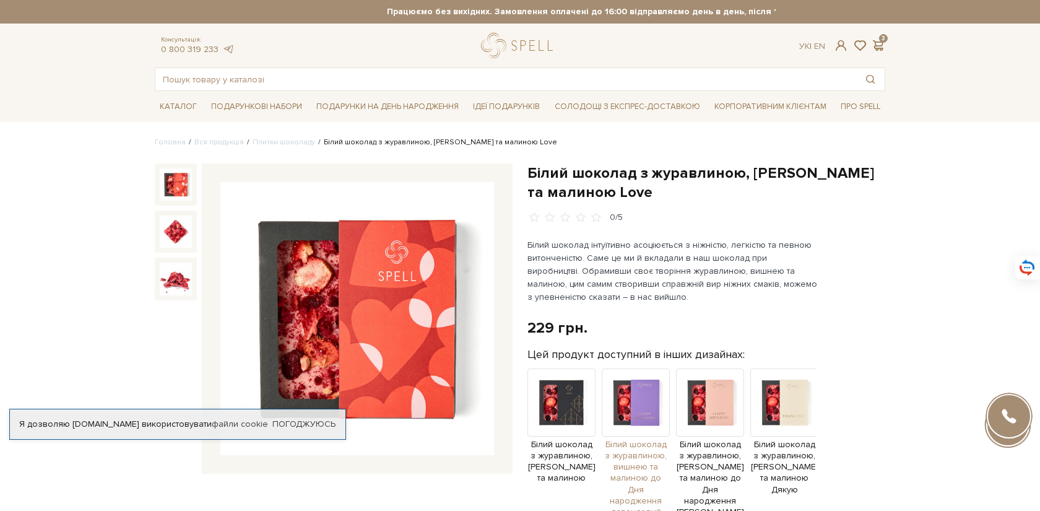
click at [646, 397] on img at bounding box center [636, 402] width 68 height 68
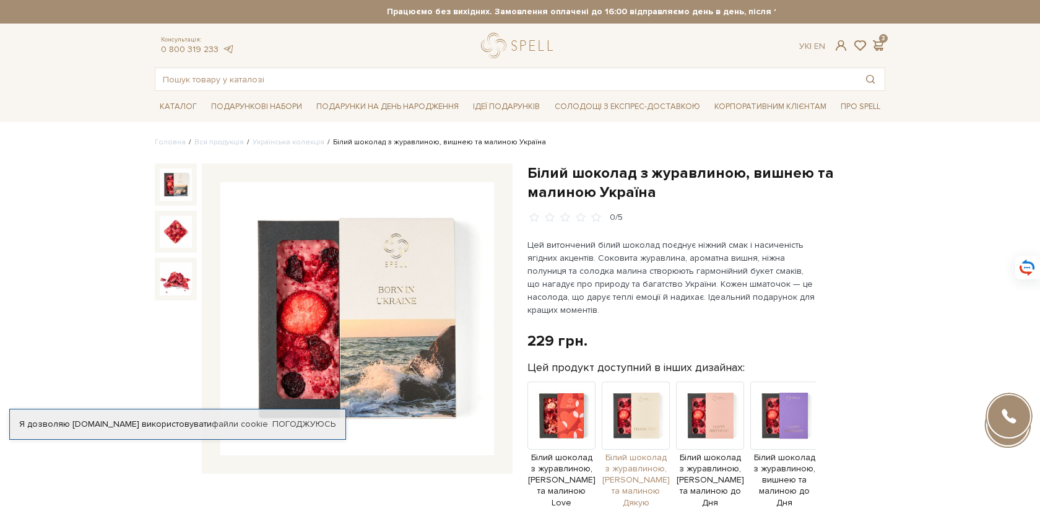
click at [649, 413] on img at bounding box center [636, 415] width 68 height 68
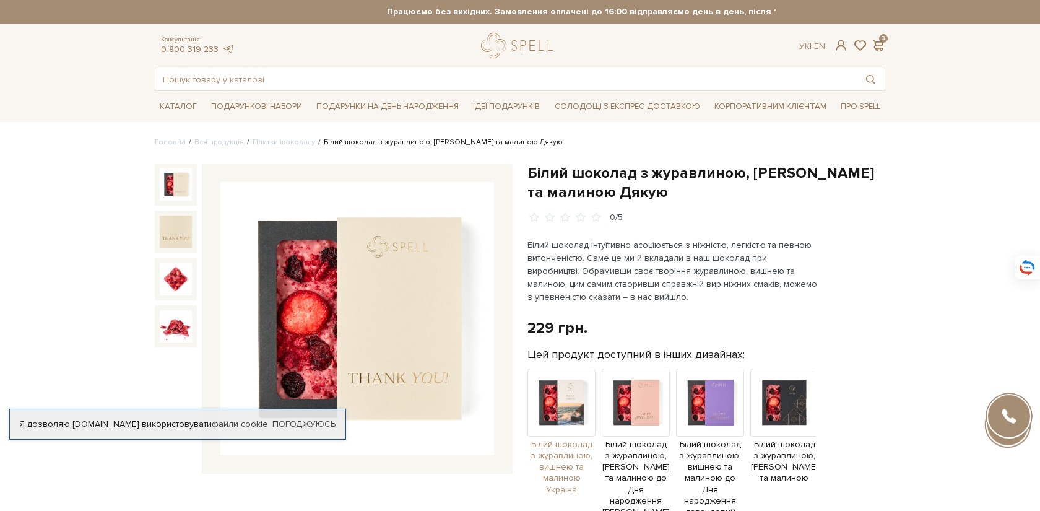
click at [577, 397] on img at bounding box center [561, 402] width 68 height 68
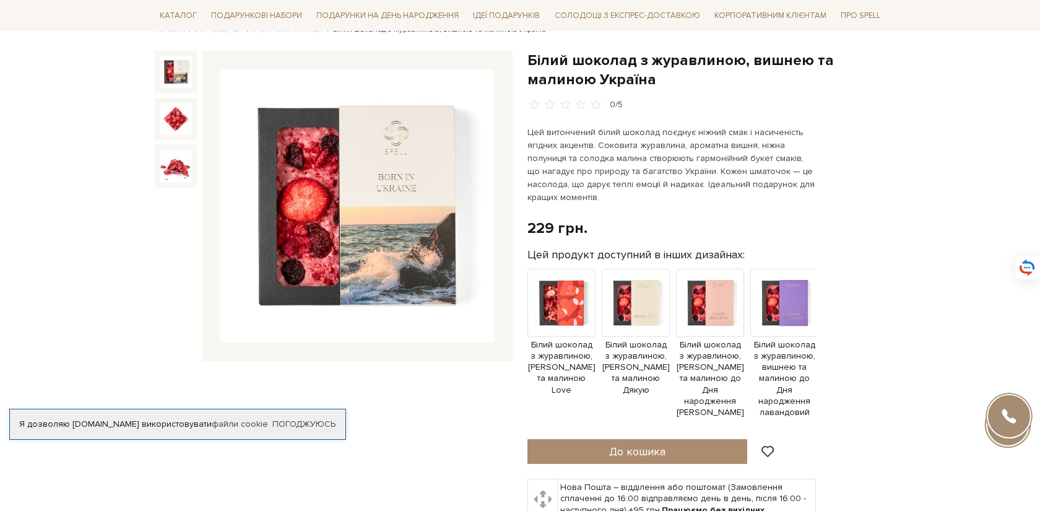
scroll to position [163, 0]
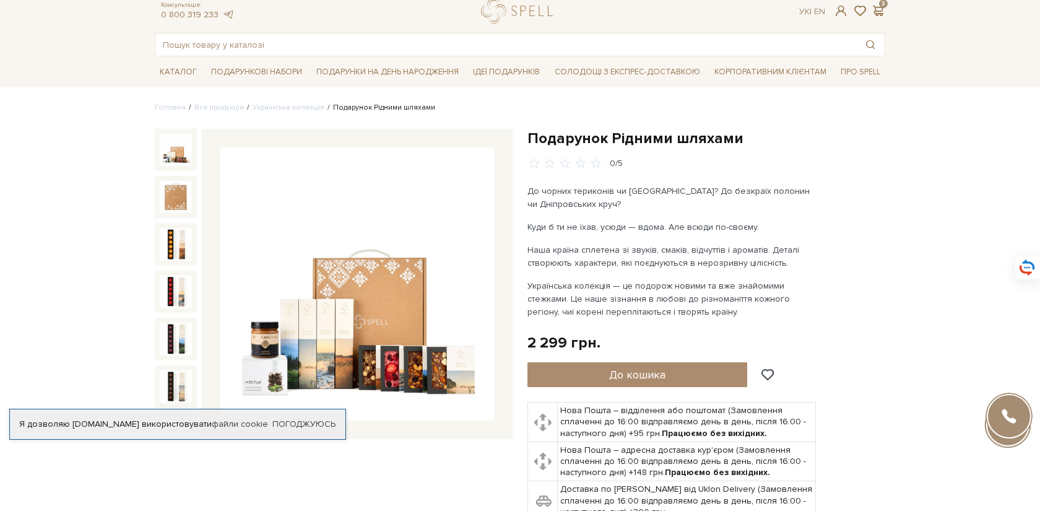
scroll to position [79, 0]
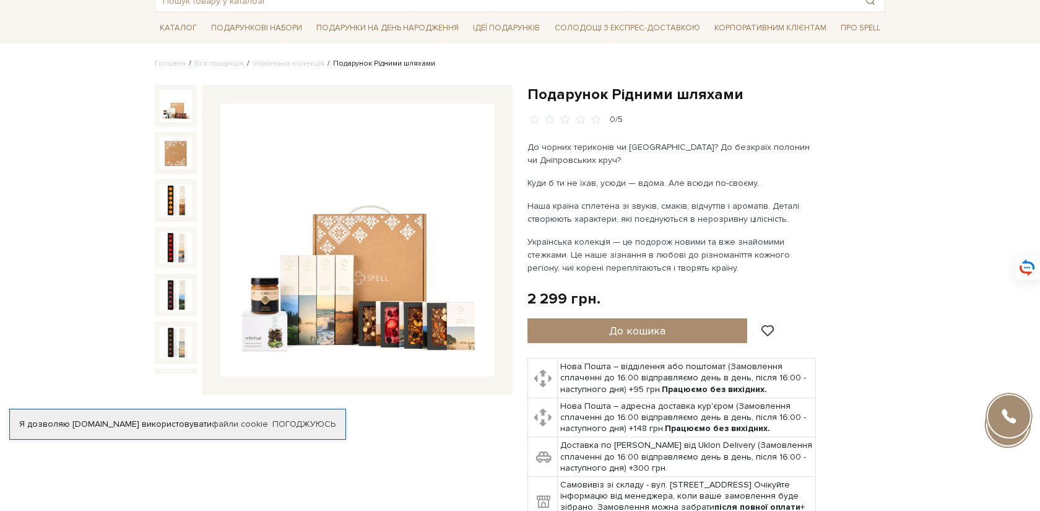
click at [172, 108] on img at bounding box center [176, 106] width 32 height 32
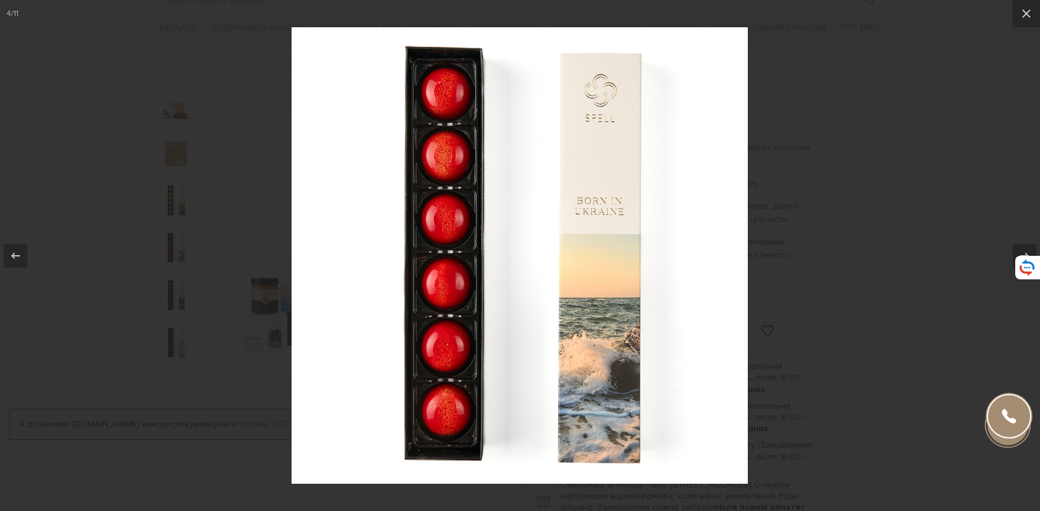
click at [885, 179] on div at bounding box center [520, 255] width 1040 height 511
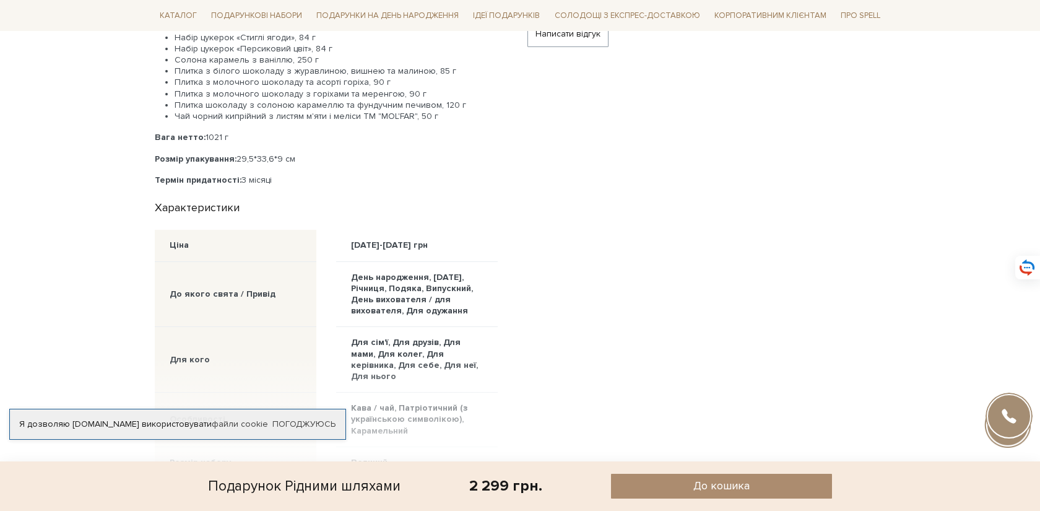
scroll to position [787, 0]
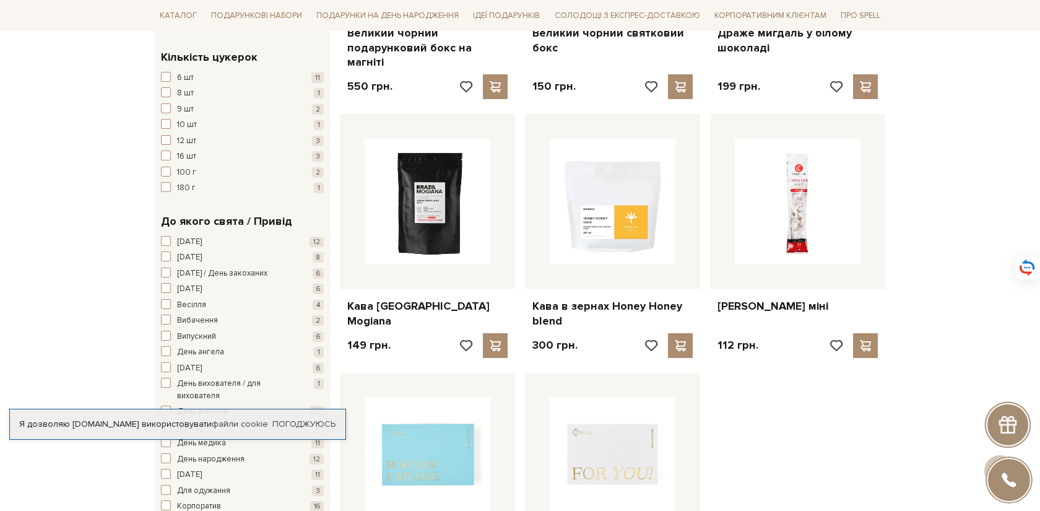
scroll to position [1311, 0]
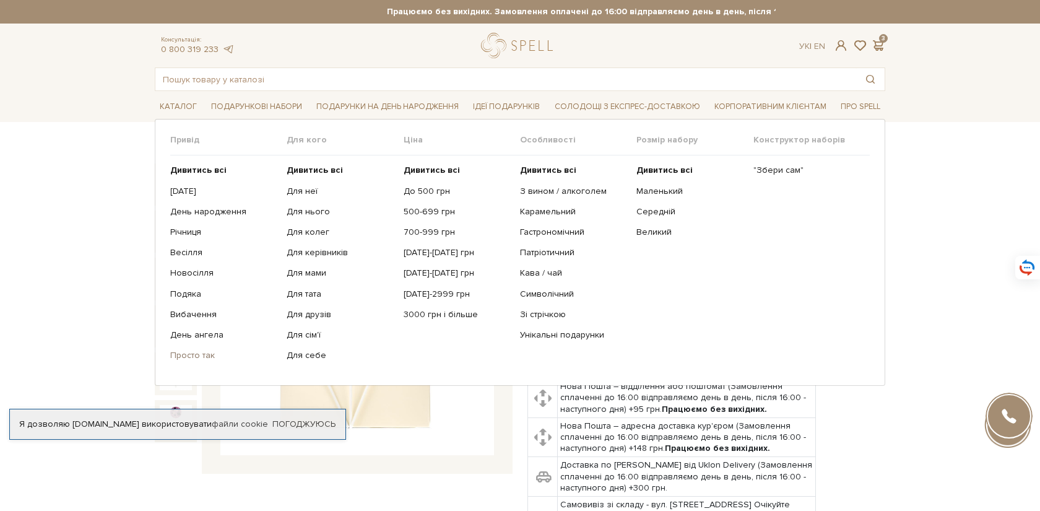
click at [202, 356] on link "Просто так" at bounding box center [223, 355] width 107 height 11
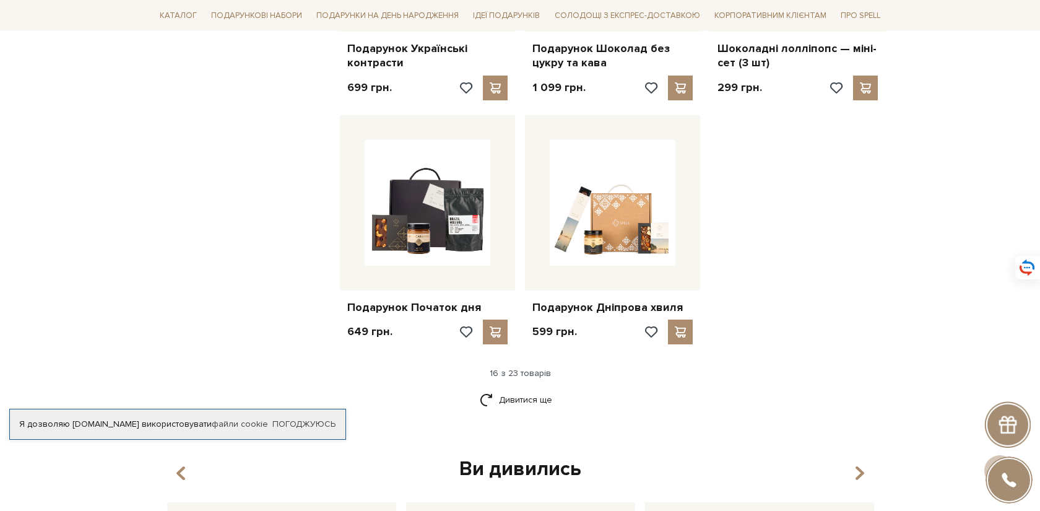
scroll to position [1441, 0]
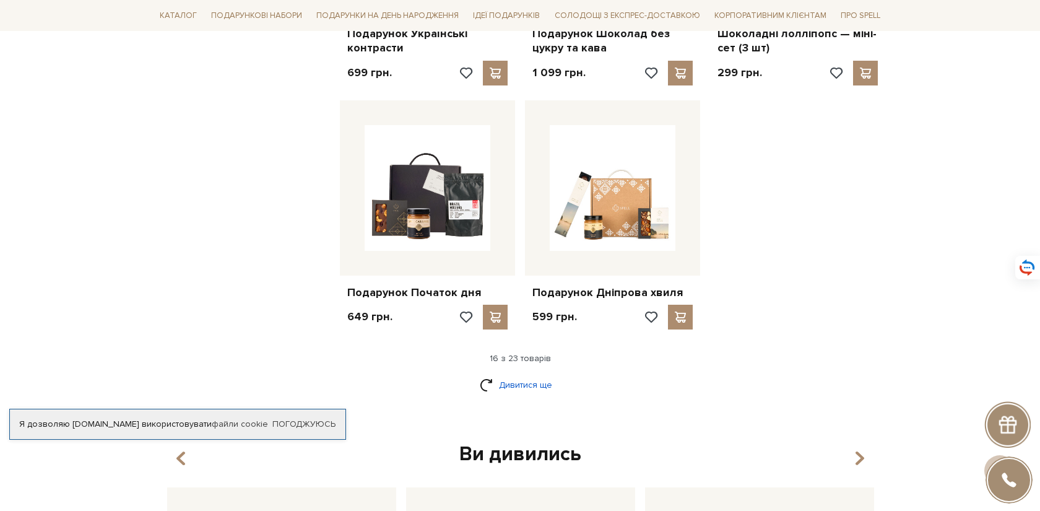
click at [543, 389] on link "Дивитися ще" at bounding box center [520, 385] width 80 height 22
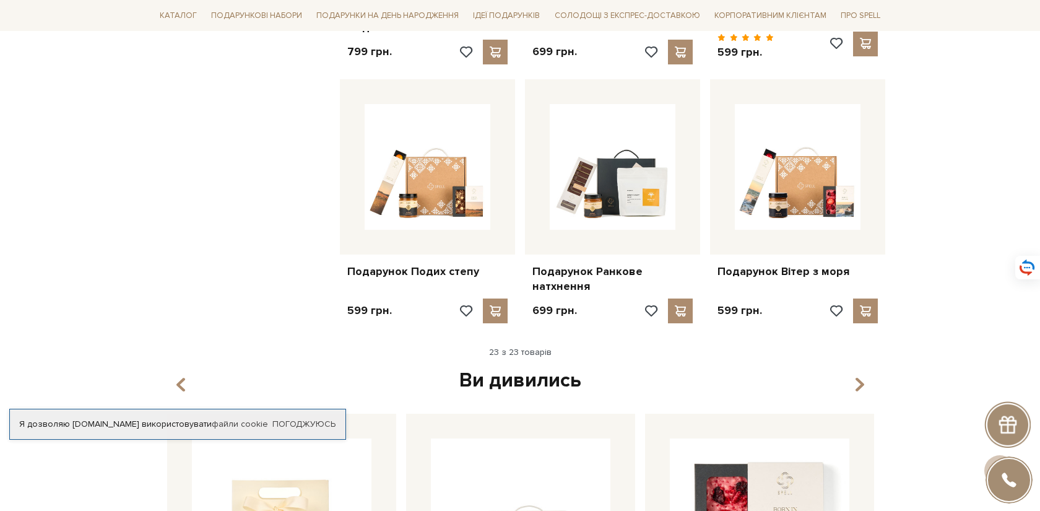
scroll to position [2027, 0]
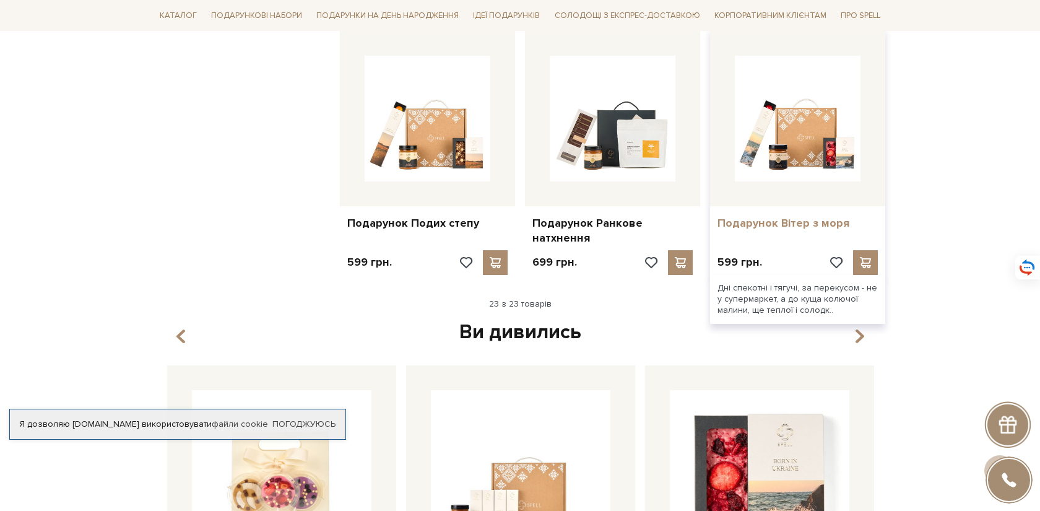
click at [810, 225] on link "Подарунок Вітер з моря" at bounding box center [797, 223] width 160 height 14
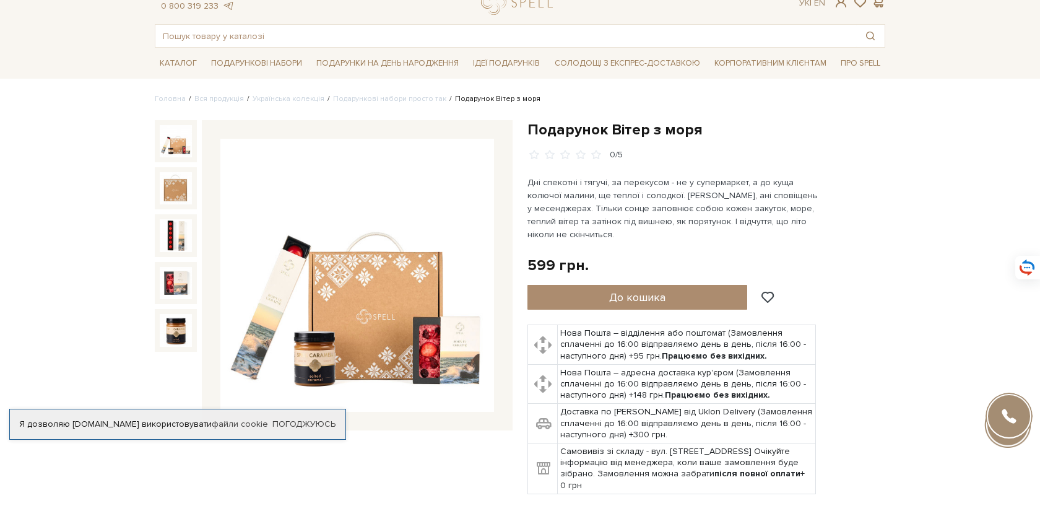
scroll to position [109, 0]
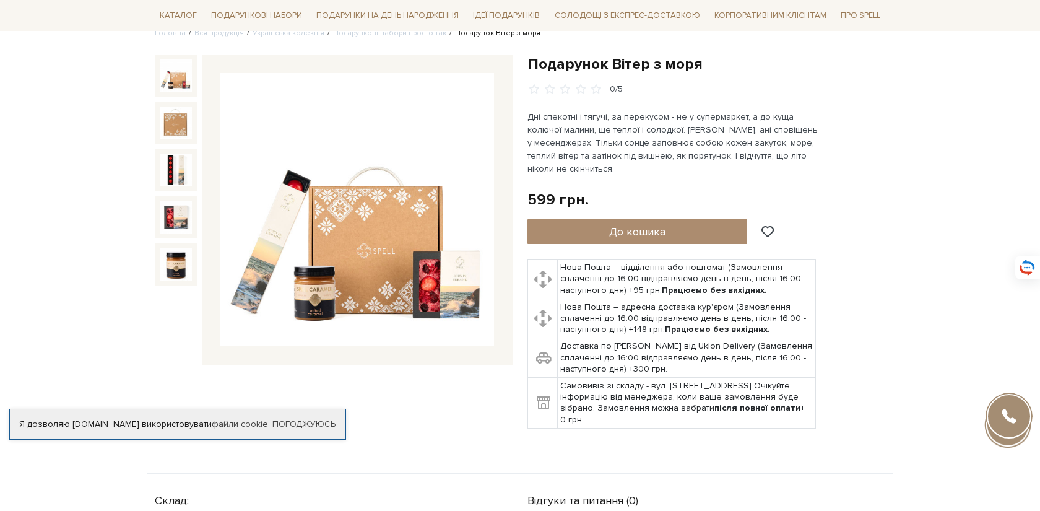
click at [374, 193] on img at bounding box center [357, 210] width 274 height 274
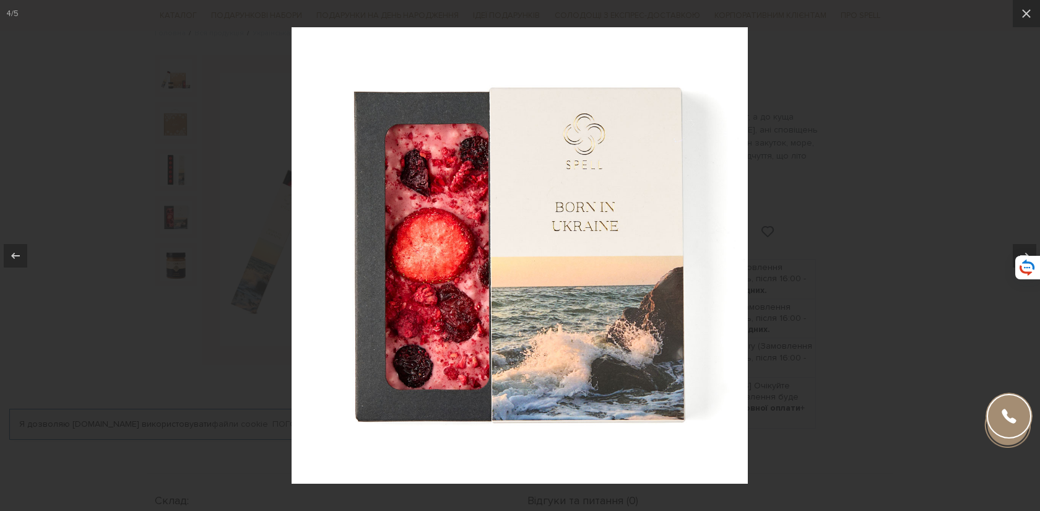
click at [894, 89] on div at bounding box center [520, 255] width 1040 height 511
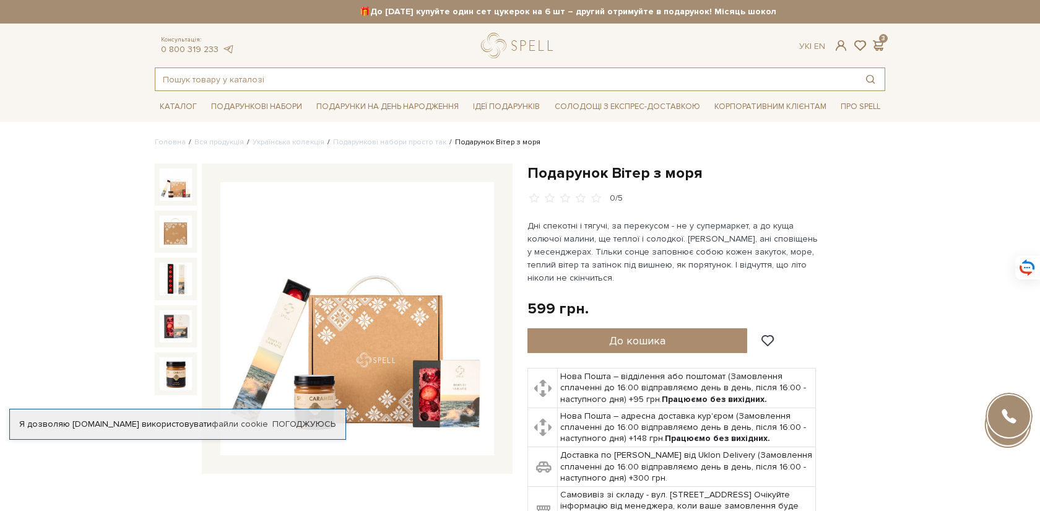
click at [539, 77] on input "text" at bounding box center [505, 79] width 701 height 22
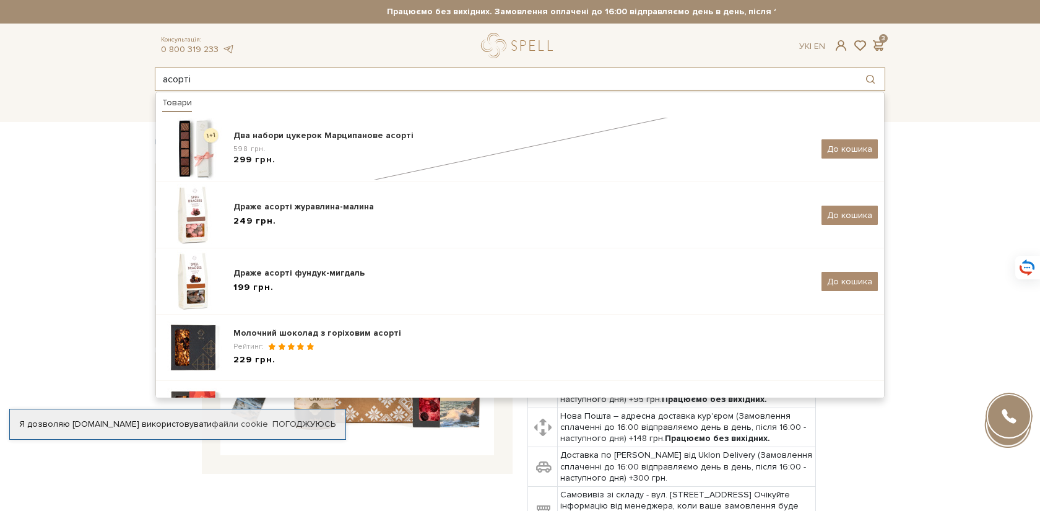
type input "асорті"
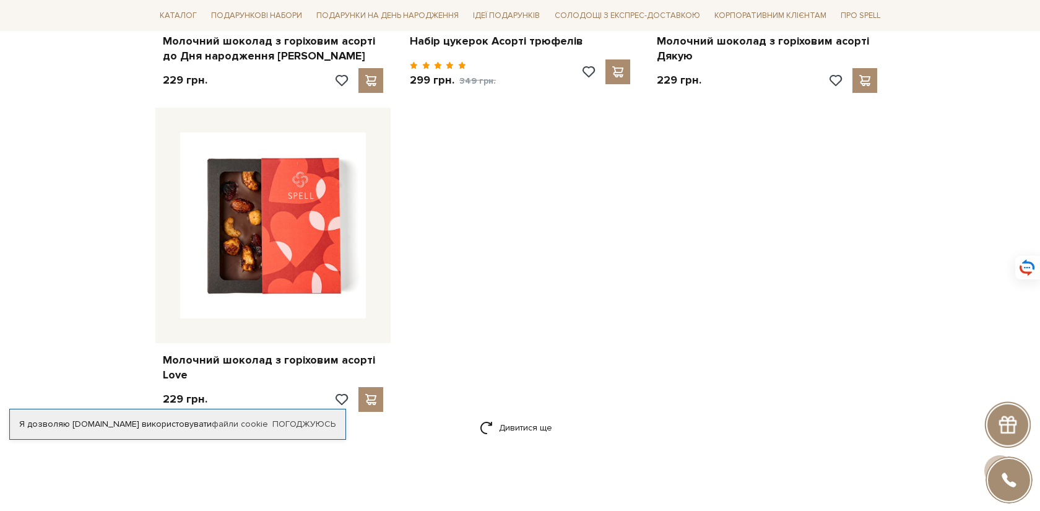
scroll to position [1889, 0]
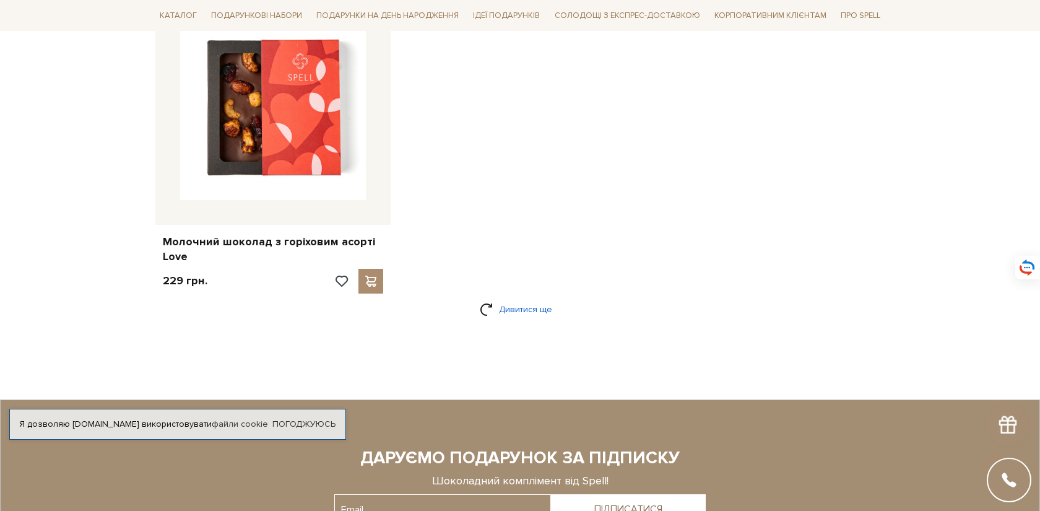
click at [530, 306] on link "Дивитися ще" at bounding box center [520, 309] width 80 height 22
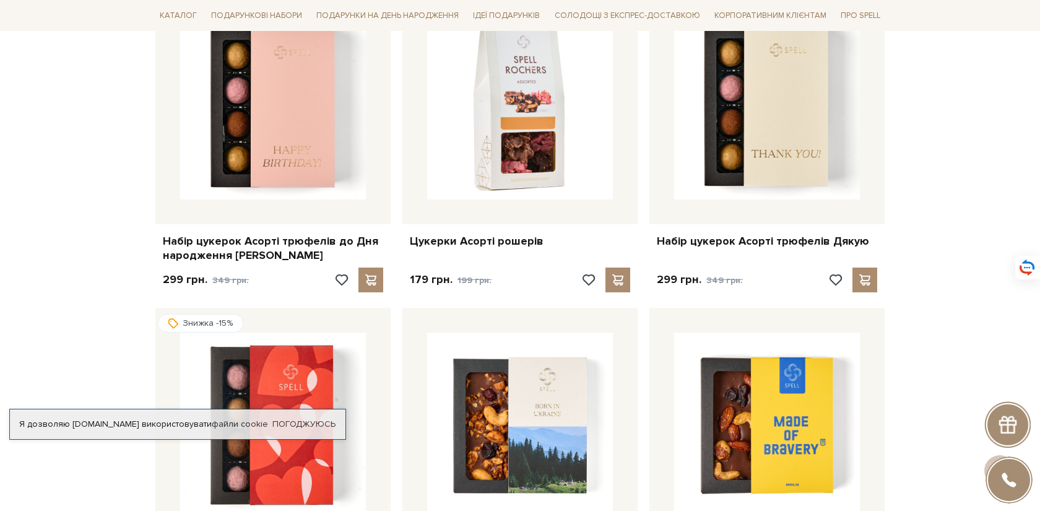
scroll to position [0, 0]
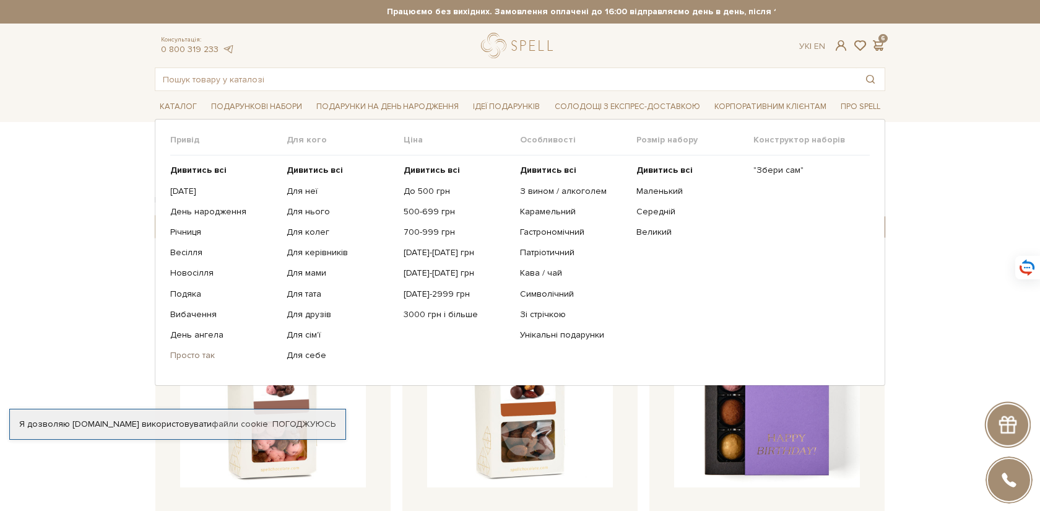
click at [206, 352] on link "Просто так" at bounding box center [223, 355] width 107 height 11
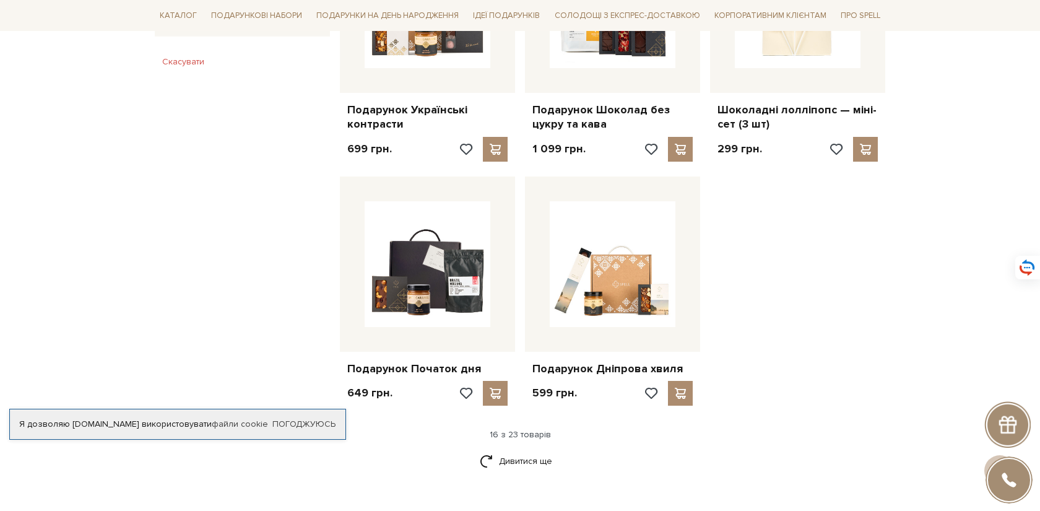
scroll to position [1379, 0]
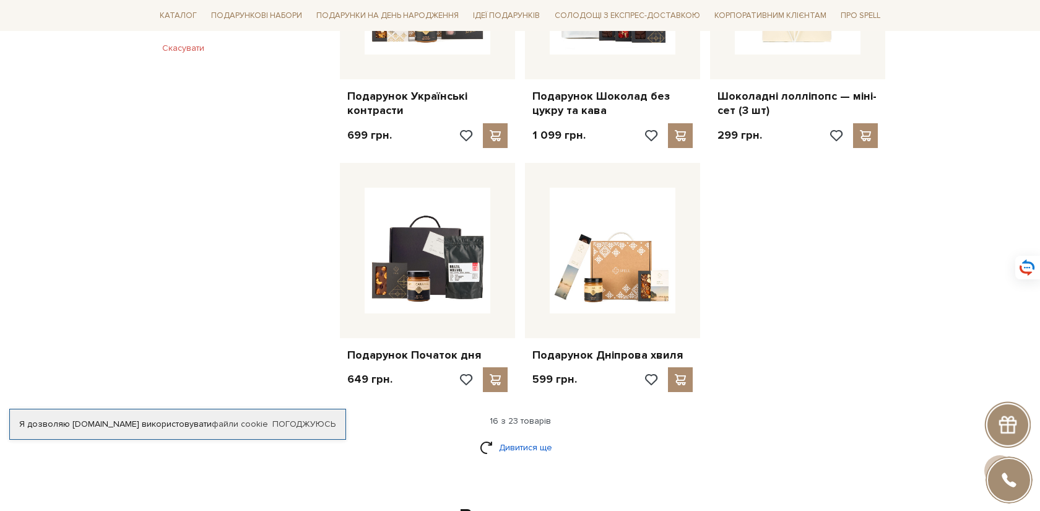
click at [522, 447] on link "Дивитися ще" at bounding box center [520, 447] width 80 height 22
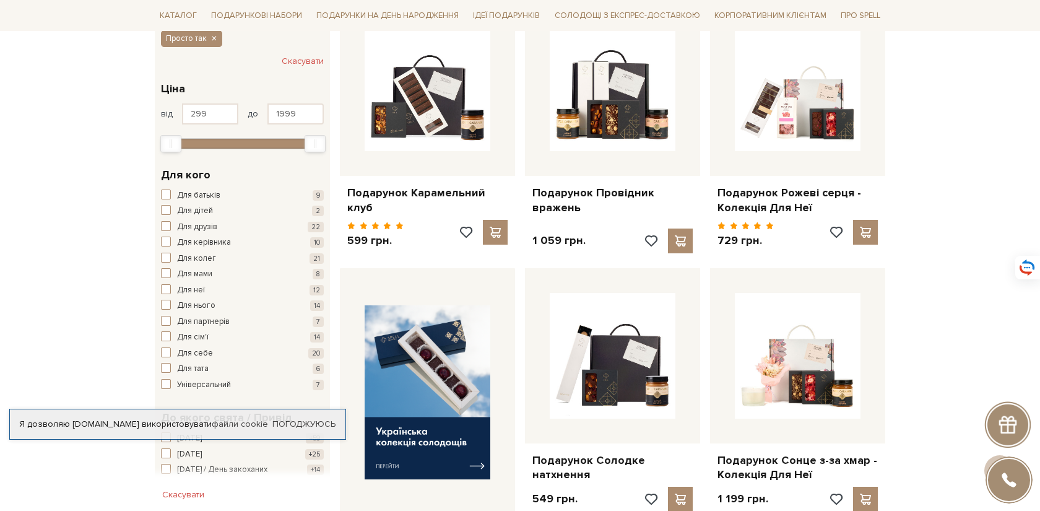
scroll to position [0, 0]
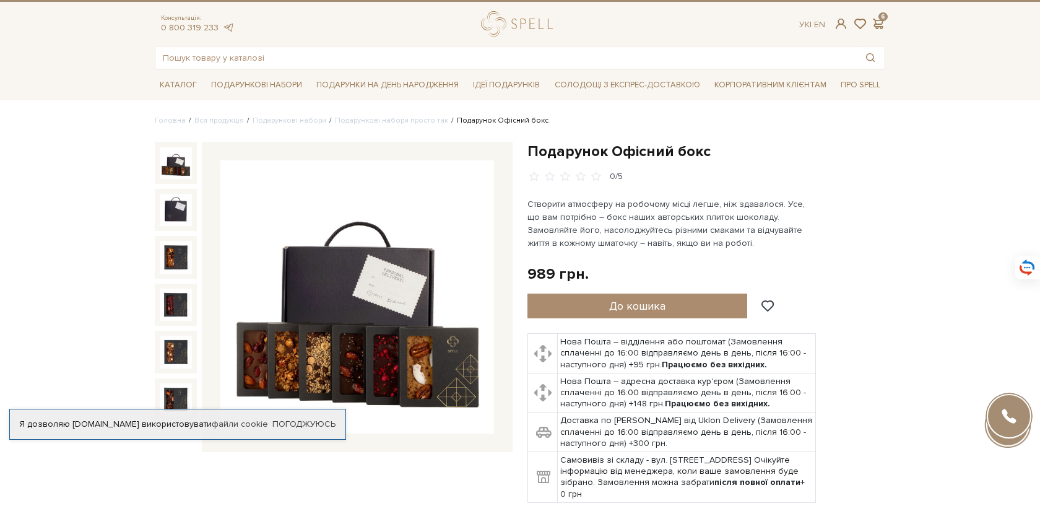
scroll to position [16, 0]
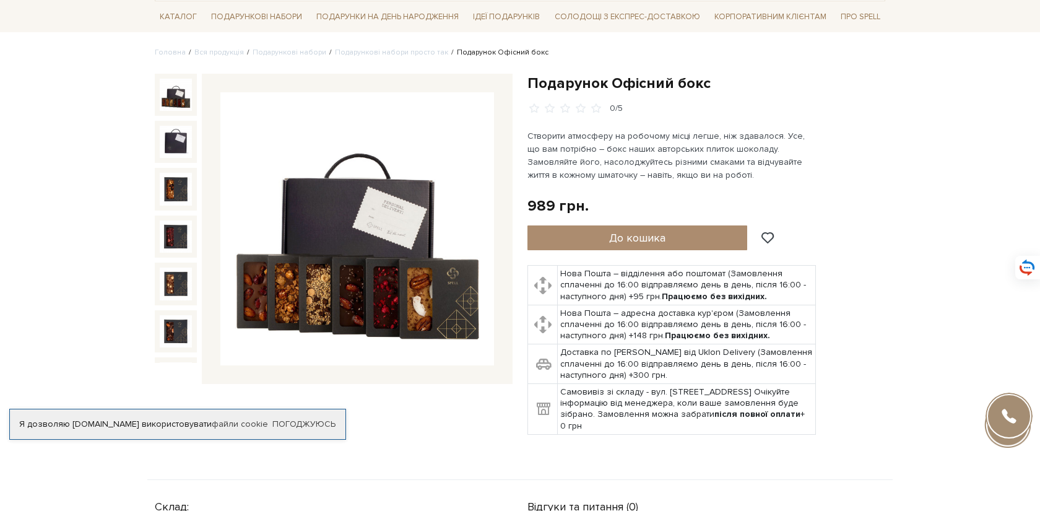
scroll to position [0, 0]
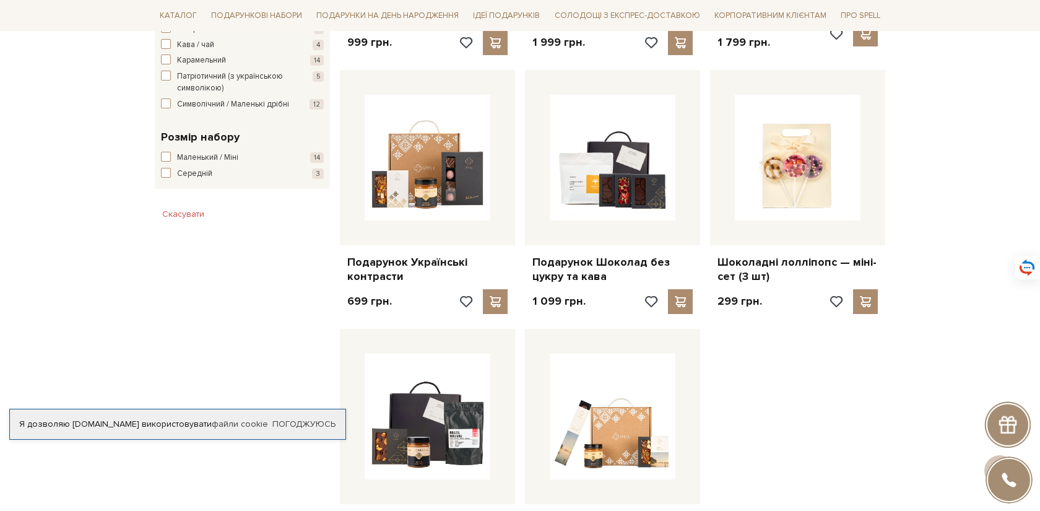
scroll to position [1520, 0]
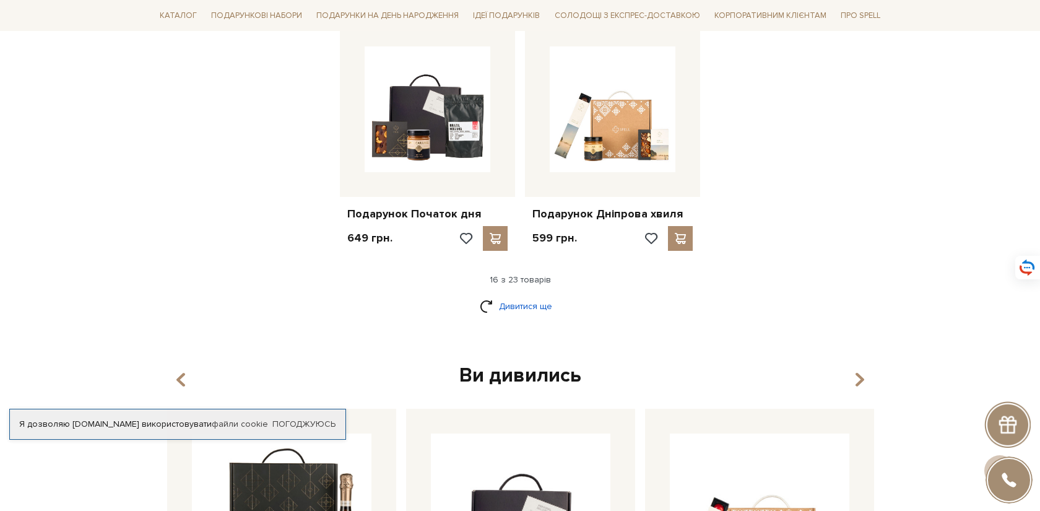
click at [516, 305] on link "Дивитися ще" at bounding box center [520, 306] width 80 height 22
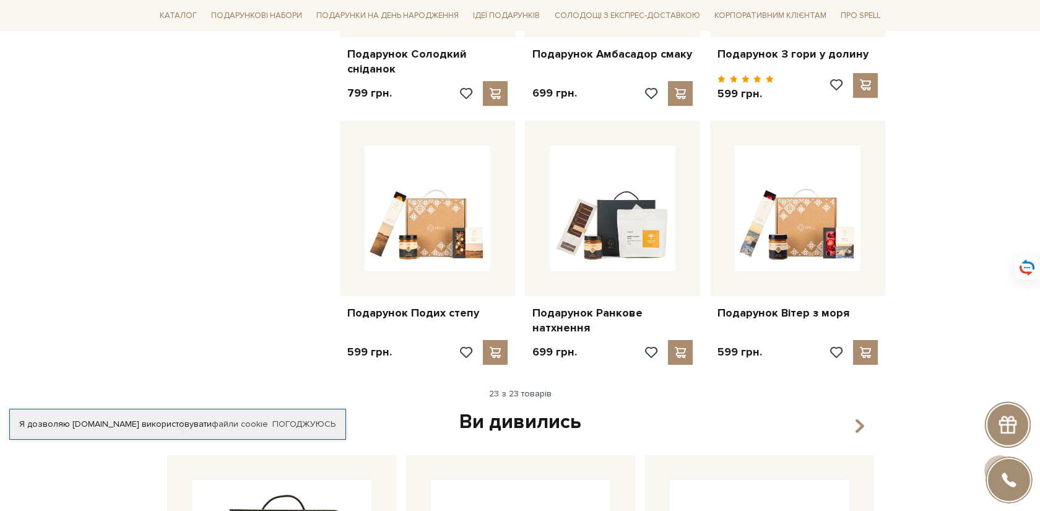
scroll to position [2082, 0]
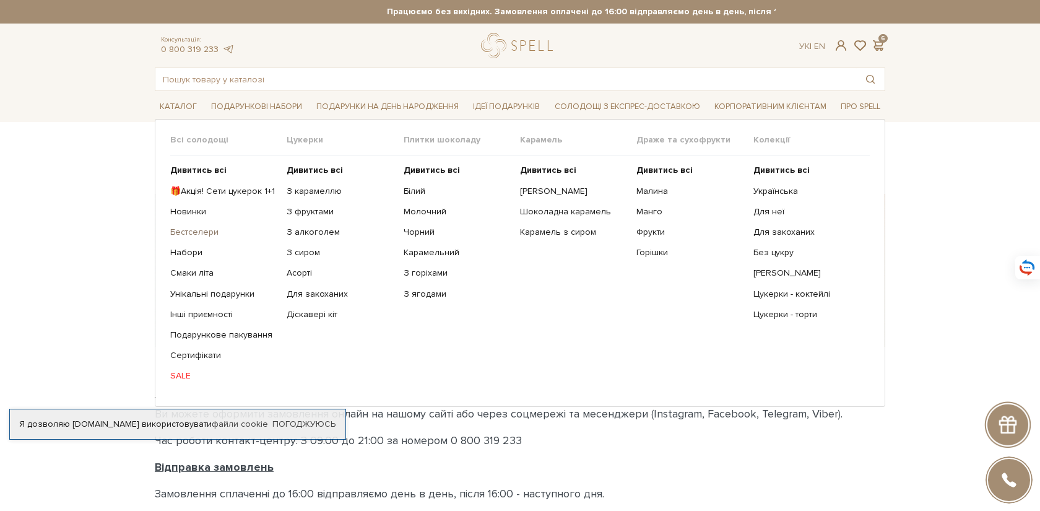
click at [192, 234] on link "Бестселери" at bounding box center [223, 232] width 107 height 11
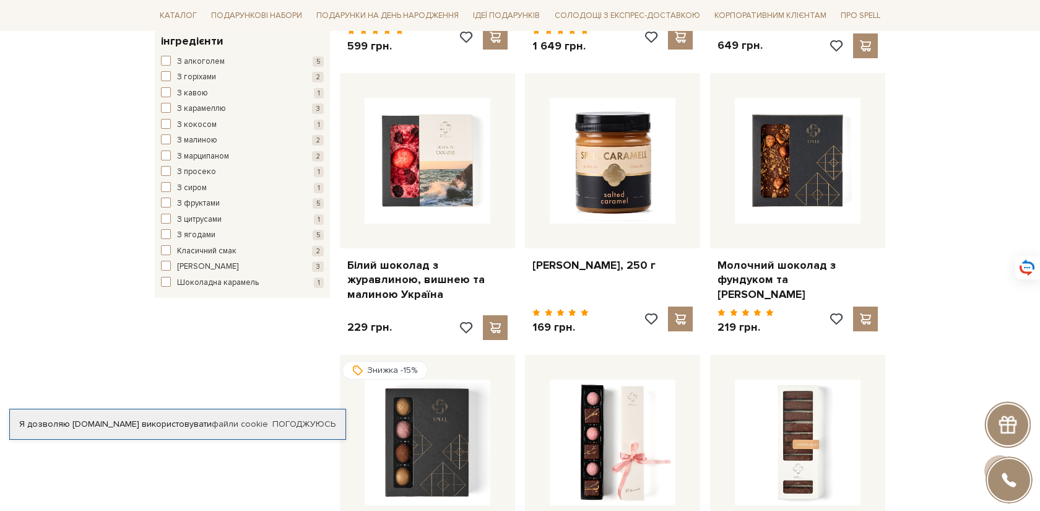
scroll to position [671, 0]
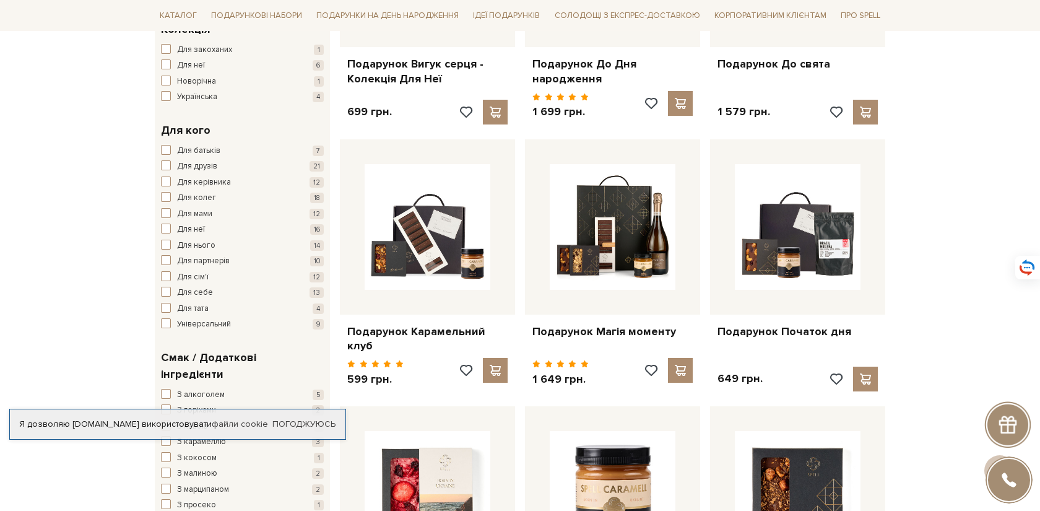
scroll to position [0, 0]
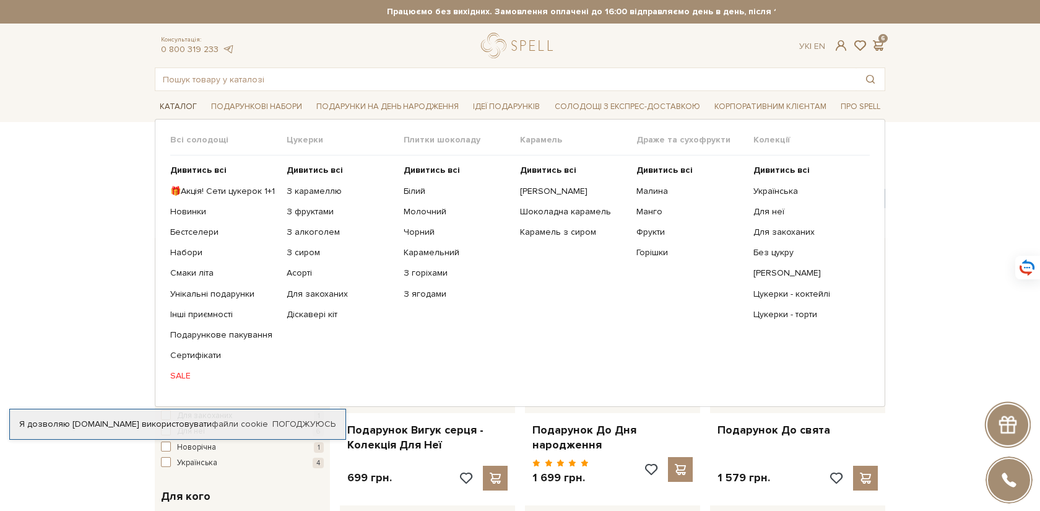
click at [177, 107] on span "Каталог" at bounding box center [178, 106] width 47 height 19
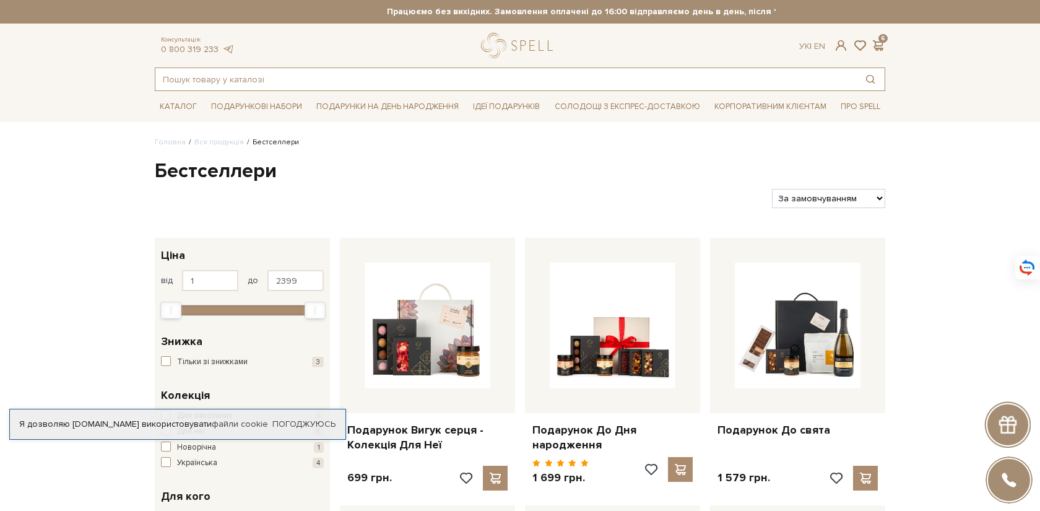
click at [261, 78] on input "text" at bounding box center [505, 79] width 701 height 22
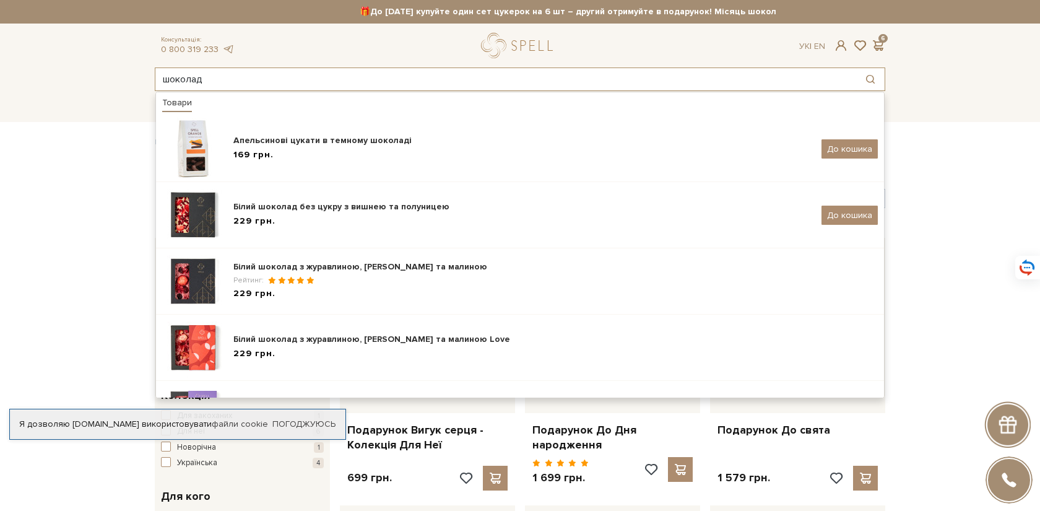
type input "шоколад"
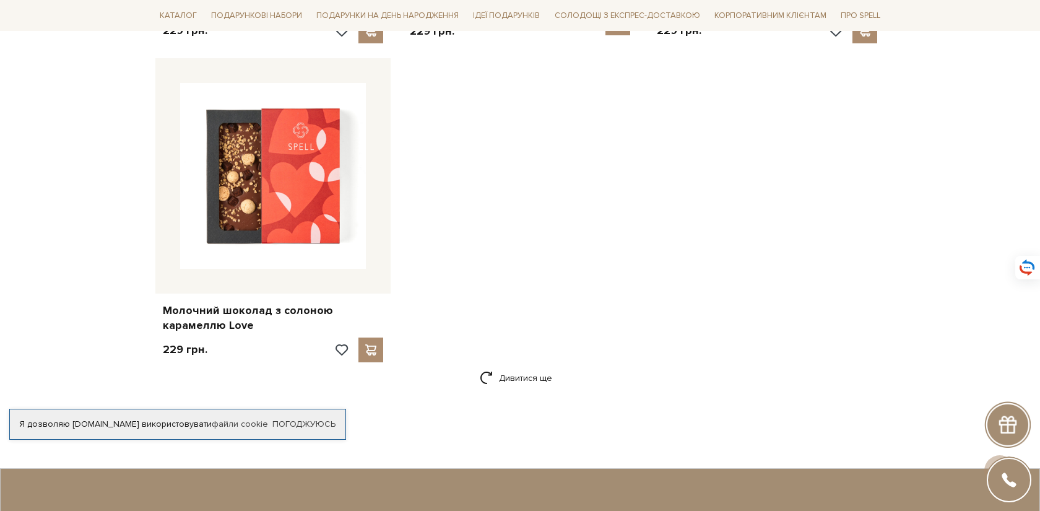
scroll to position [1875, 0]
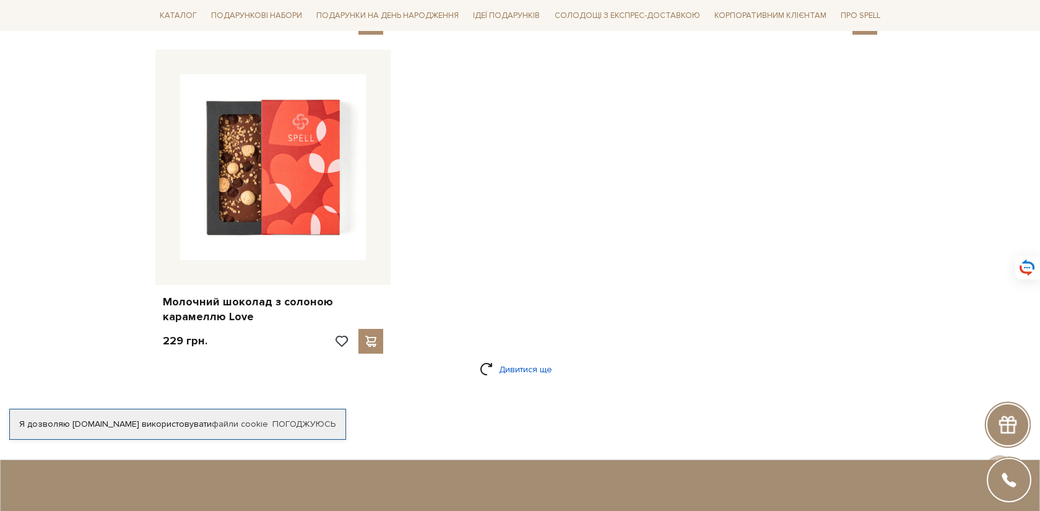
click at [524, 371] on link "Дивитися ще" at bounding box center [520, 369] width 80 height 22
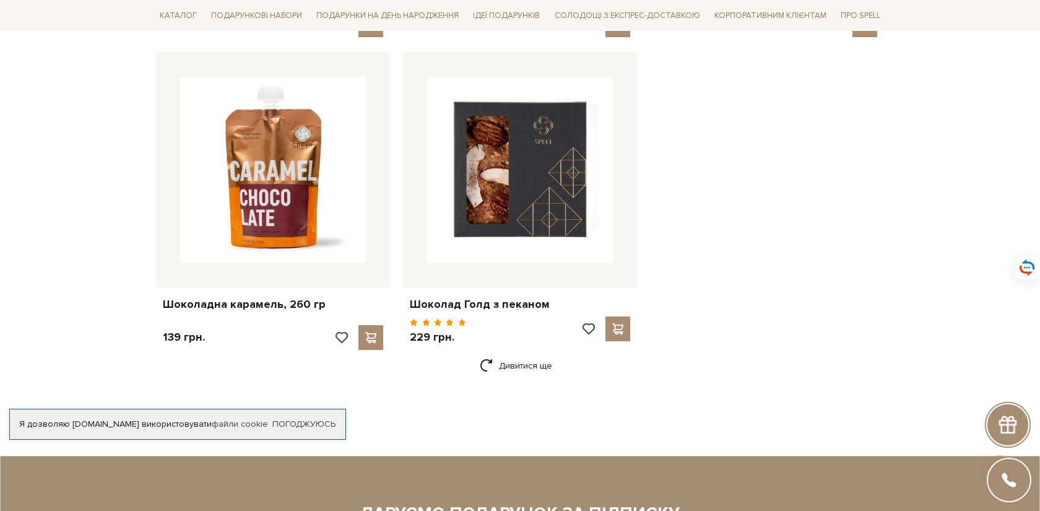
scroll to position [3483, 0]
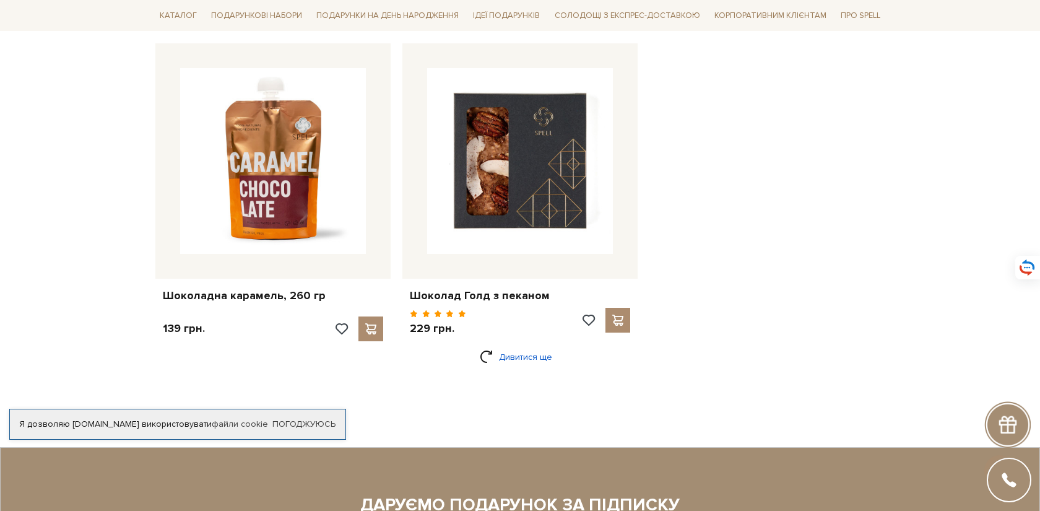
click at [530, 355] on link "Дивитися ще" at bounding box center [520, 357] width 80 height 22
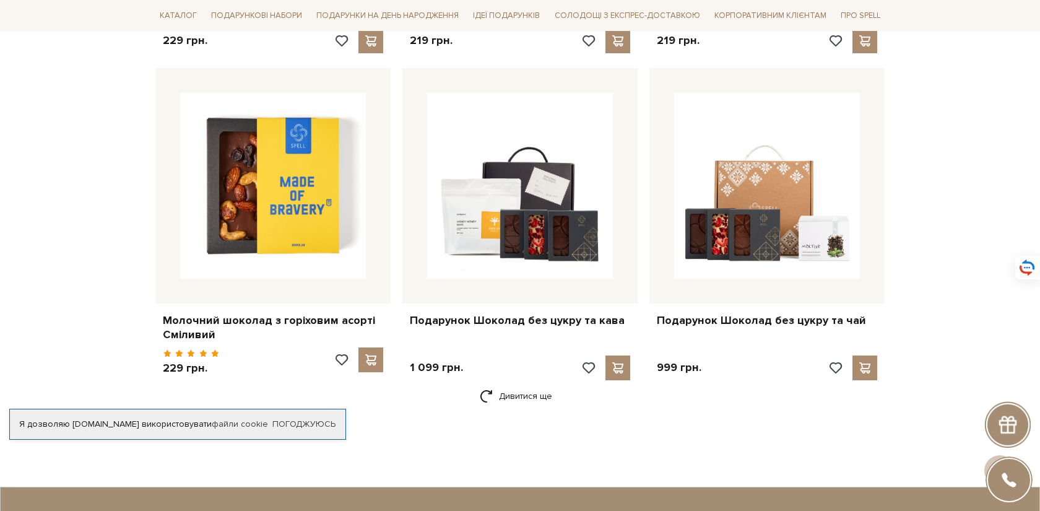
scroll to position [5129, 0]
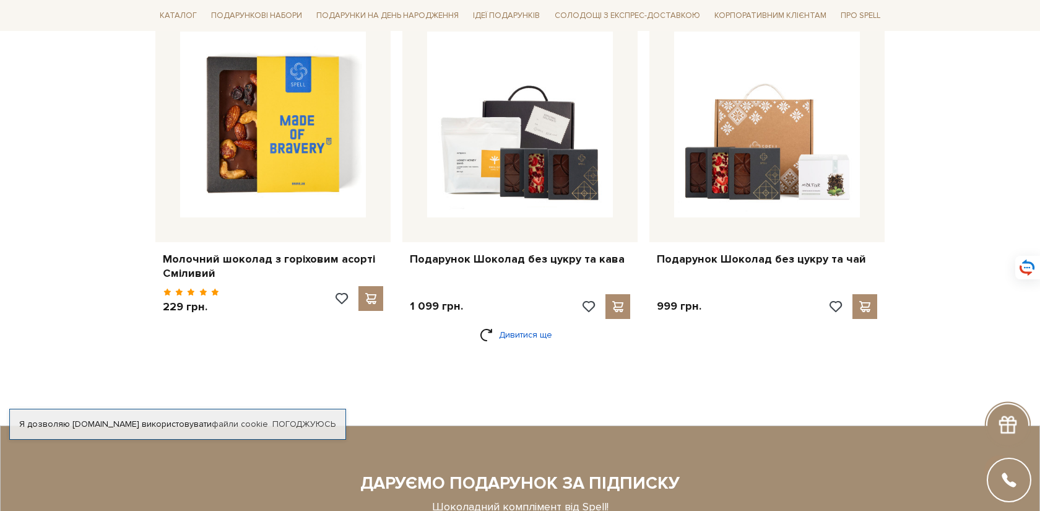
click at [516, 330] on link "Дивитися ще" at bounding box center [520, 335] width 80 height 22
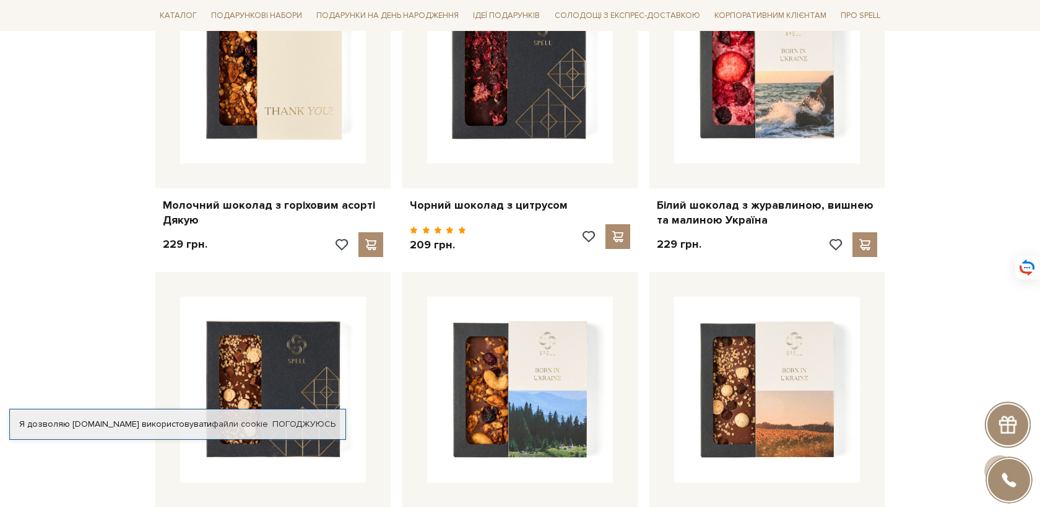
scroll to position [5509, 0]
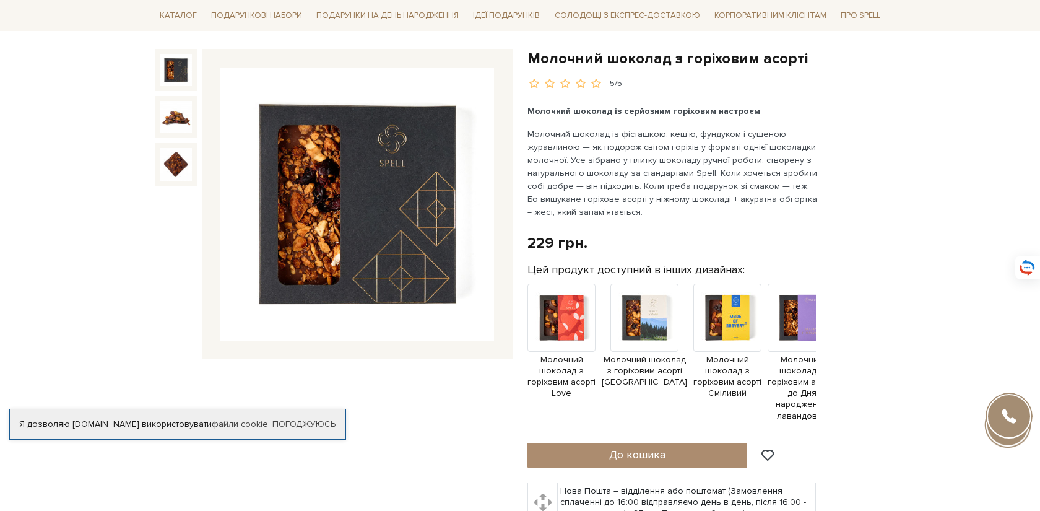
scroll to position [157, 0]
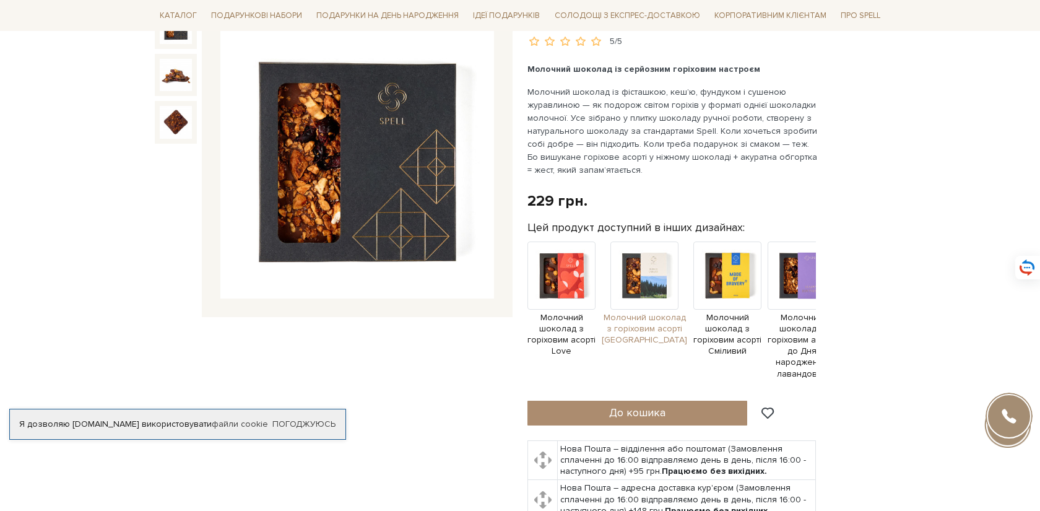
click at [643, 265] on img at bounding box center [644, 275] width 68 height 68
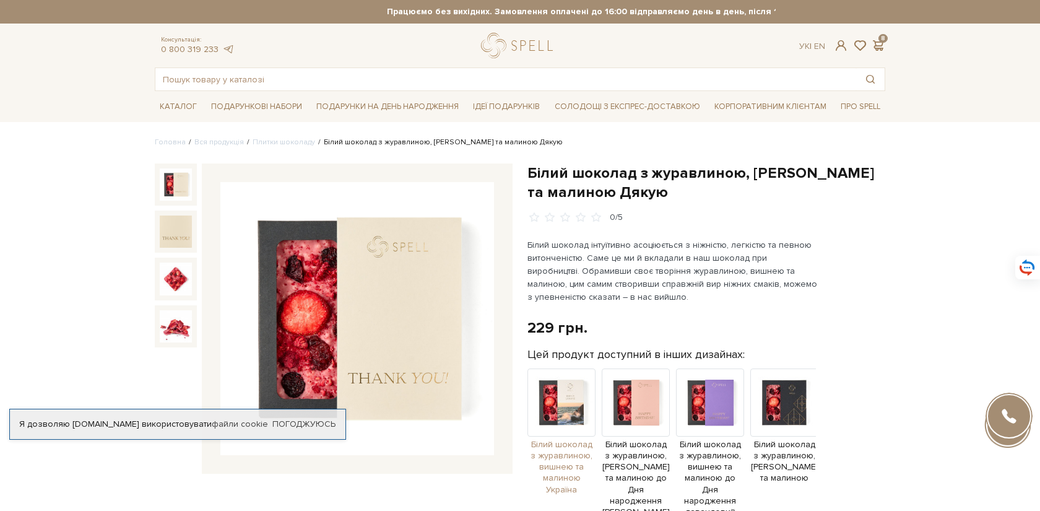
click at [569, 399] on img at bounding box center [561, 402] width 68 height 68
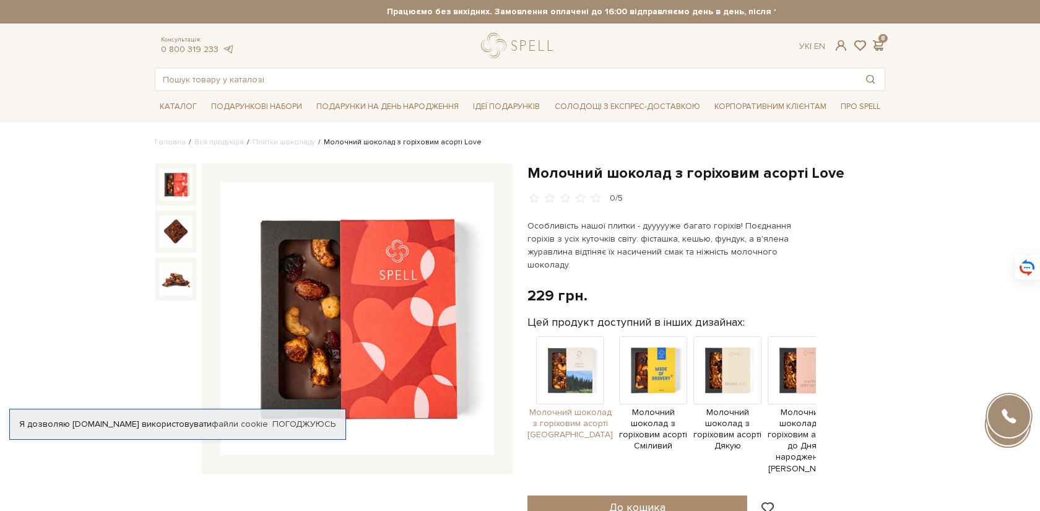
click at [551, 370] on img at bounding box center [570, 370] width 68 height 68
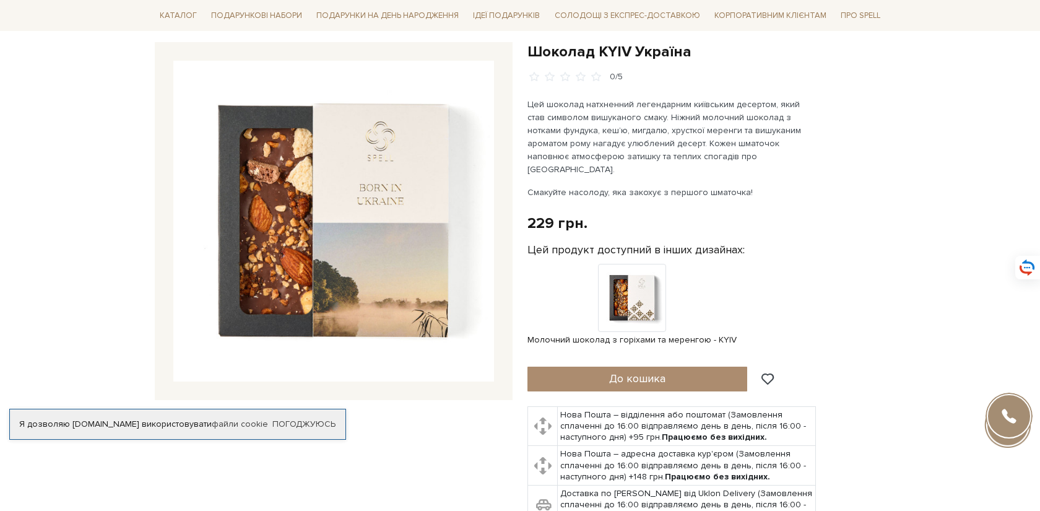
scroll to position [123, 0]
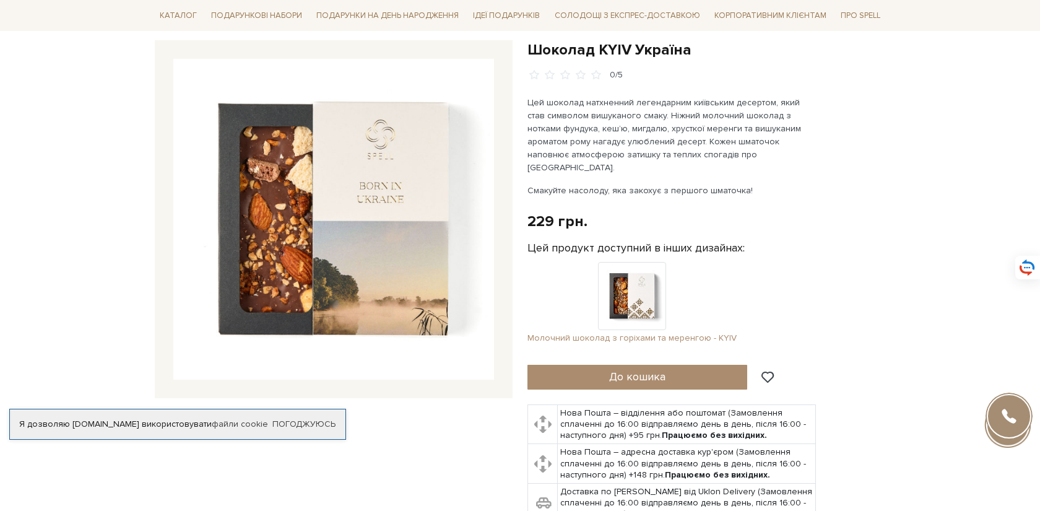
click at [639, 282] on img at bounding box center [632, 296] width 68 height 68
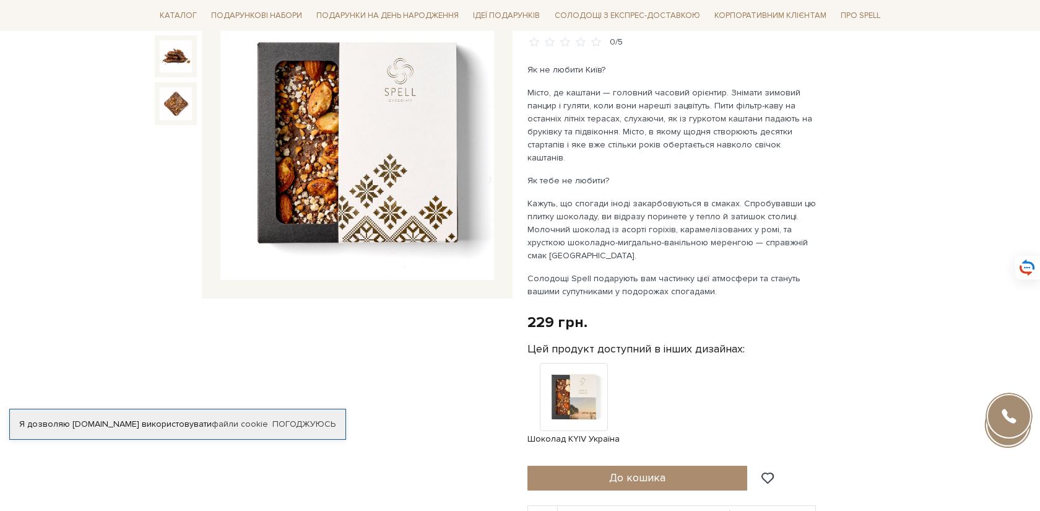
scroll to position [190, 0]
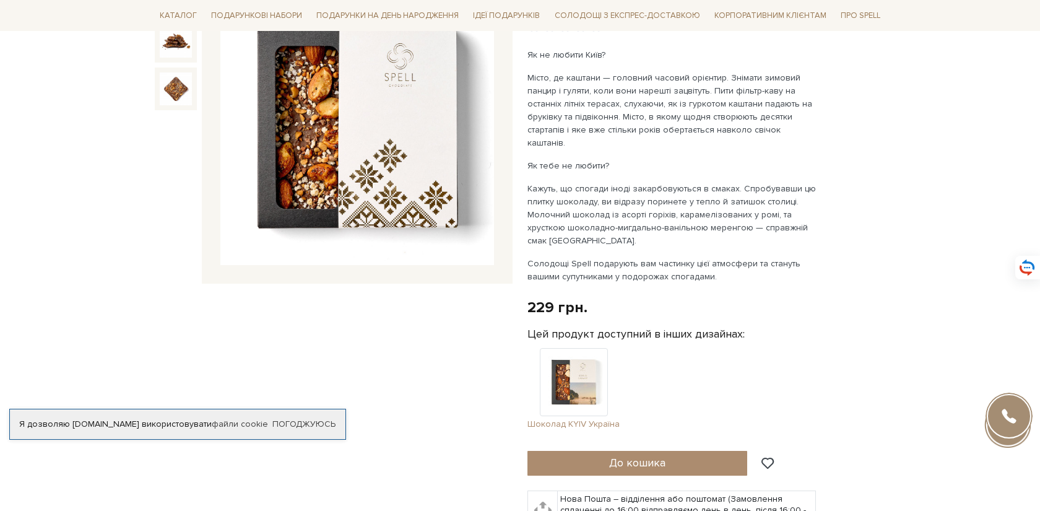
click at [581, 352] on img at bounding box center [574, 382] width 68 height 68
